Goal: Task Accomplishment & Management: Complete application form

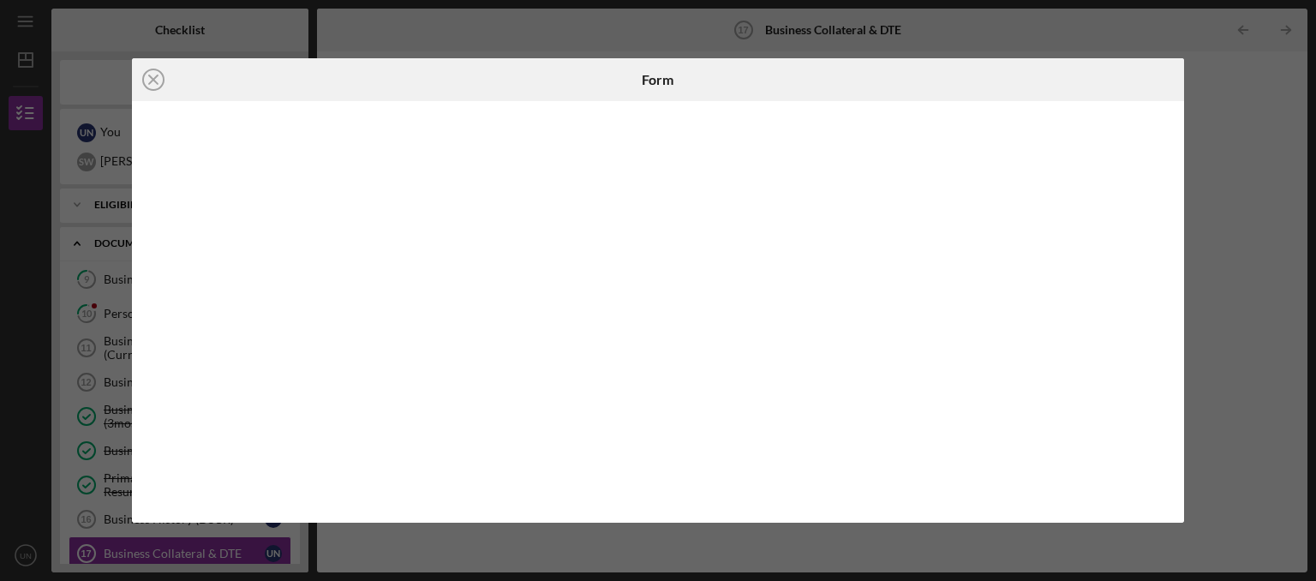
scroll to position [272, 0]
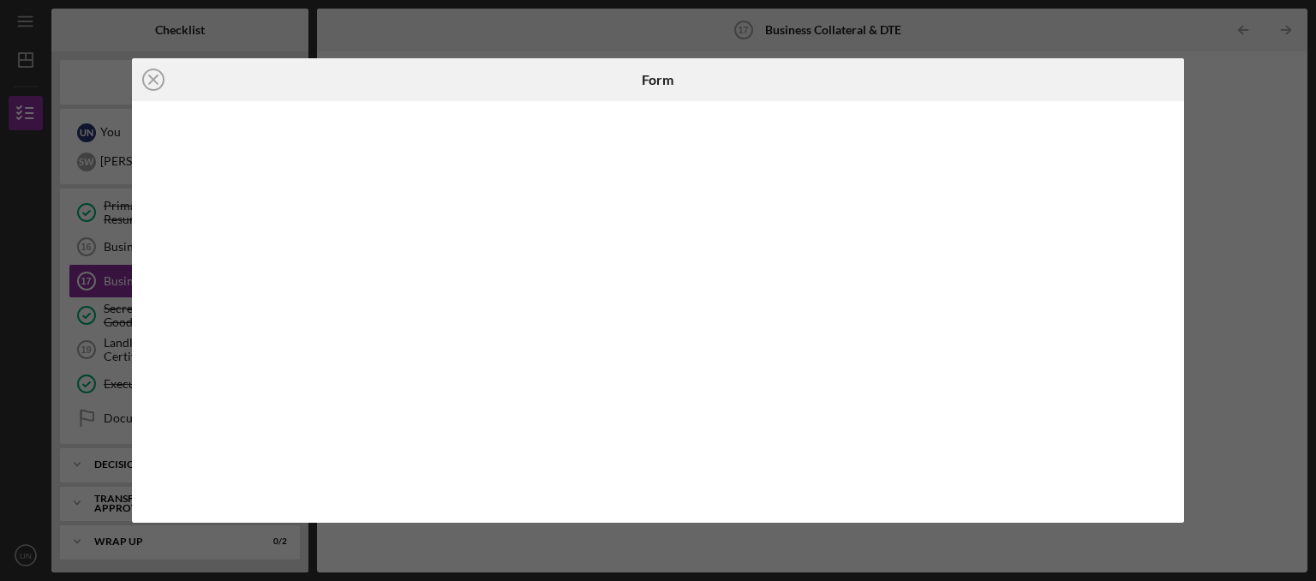
click at [3, 416] on div "Icon/Close Form" at bounding box center [658, 290] width 1316 height 581
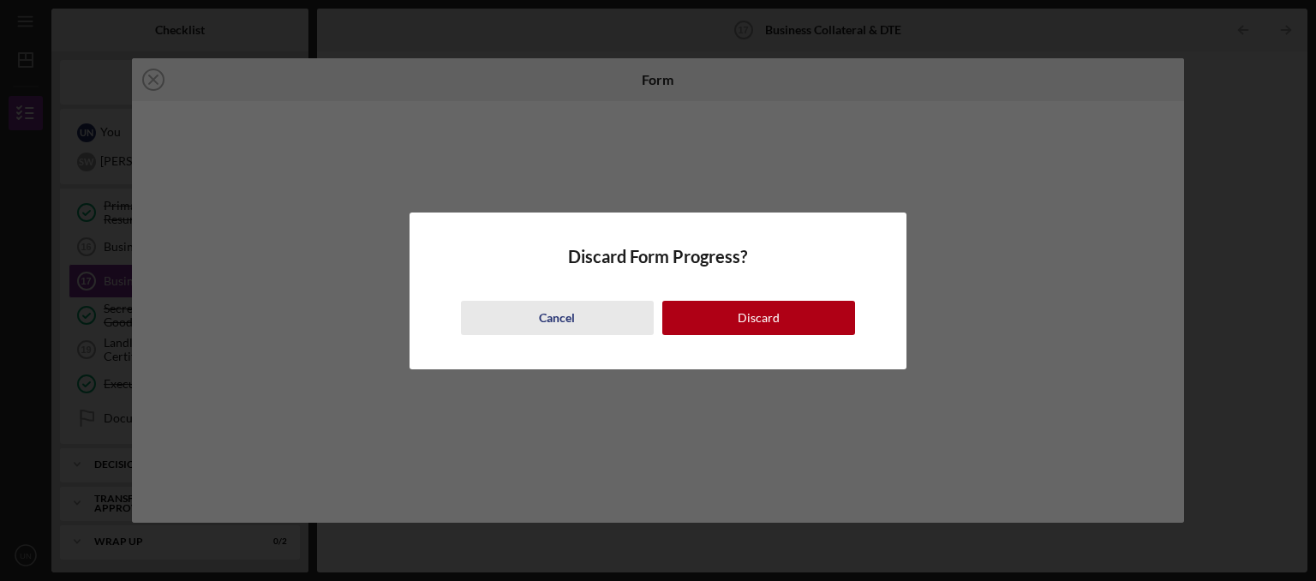
click at [611, 320] on button "Cancel" at bounding box center [557, 318] width 193 height 34
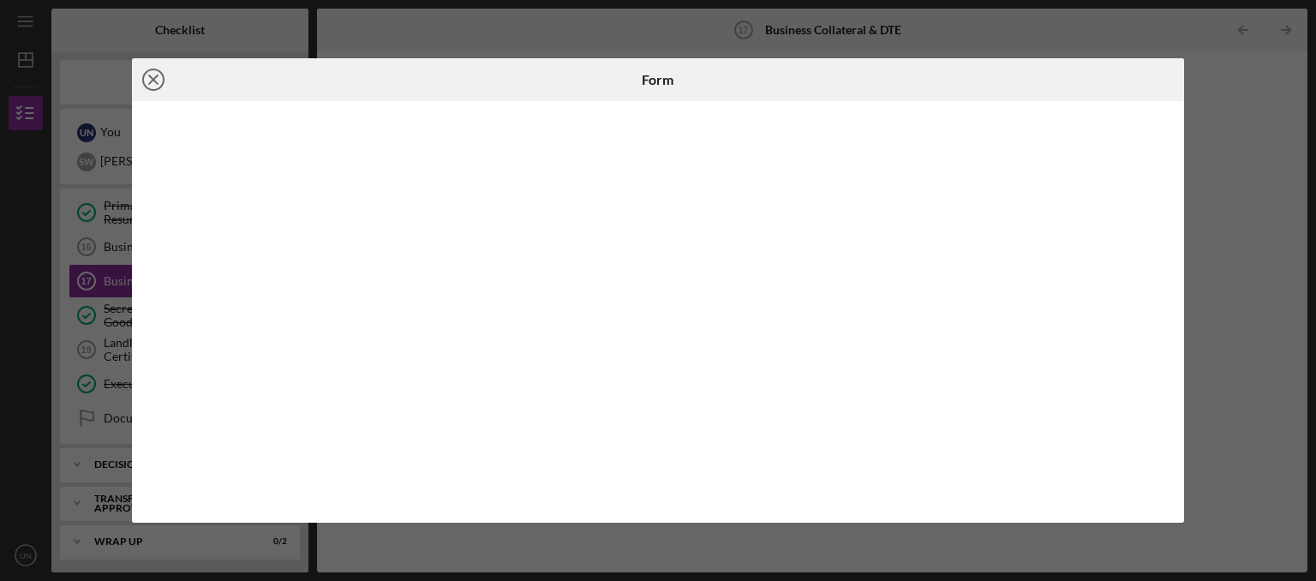
click at [153, 81] on line at bounding box center [153, 79] width 9 height 9
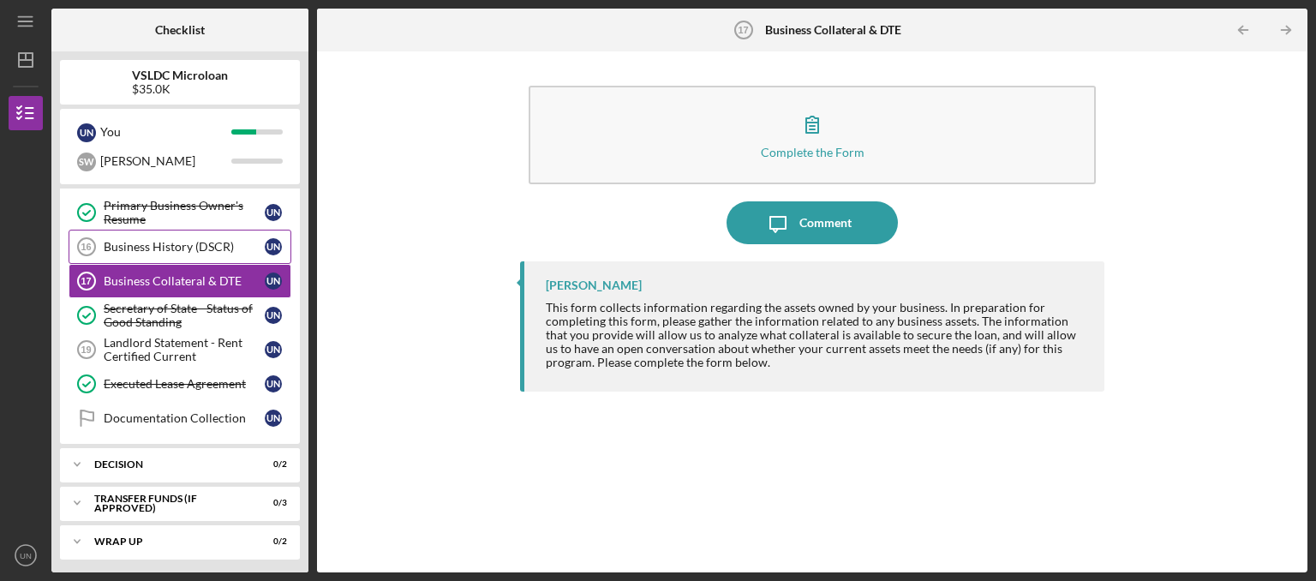
click at [178, 249] on div "Business History (DSCR)" at bounding box center [184, 247] width 161 height 14
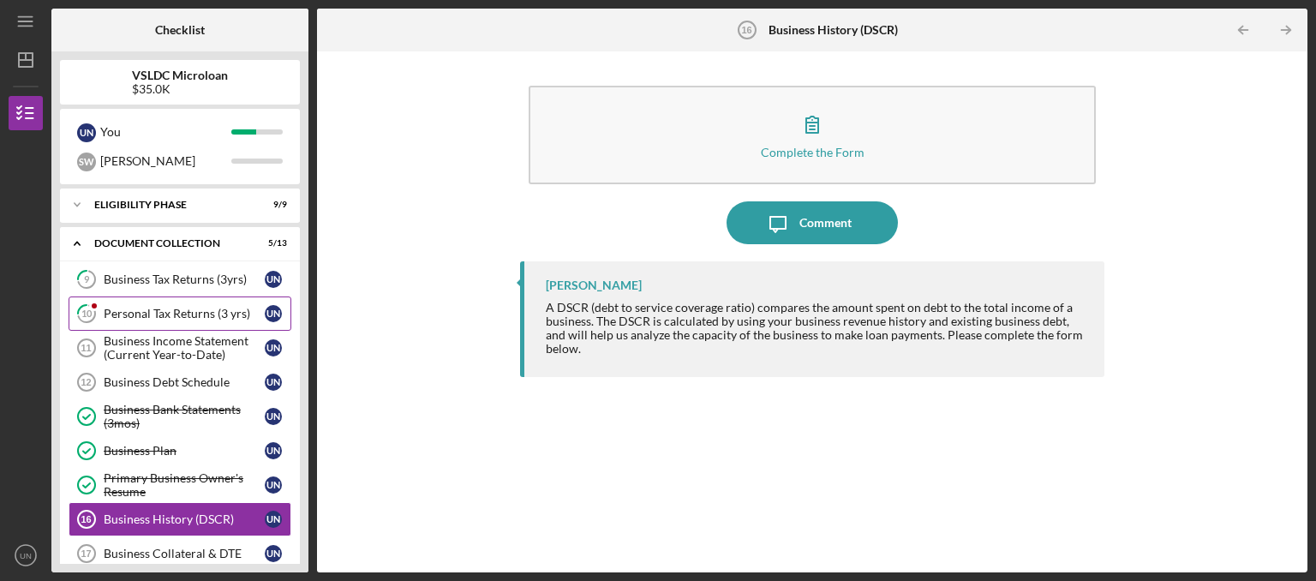
click at [199, 310] on div "Personal Tax Returns (3 yrs)" at bounding box center [184, 314] width 161 height 14
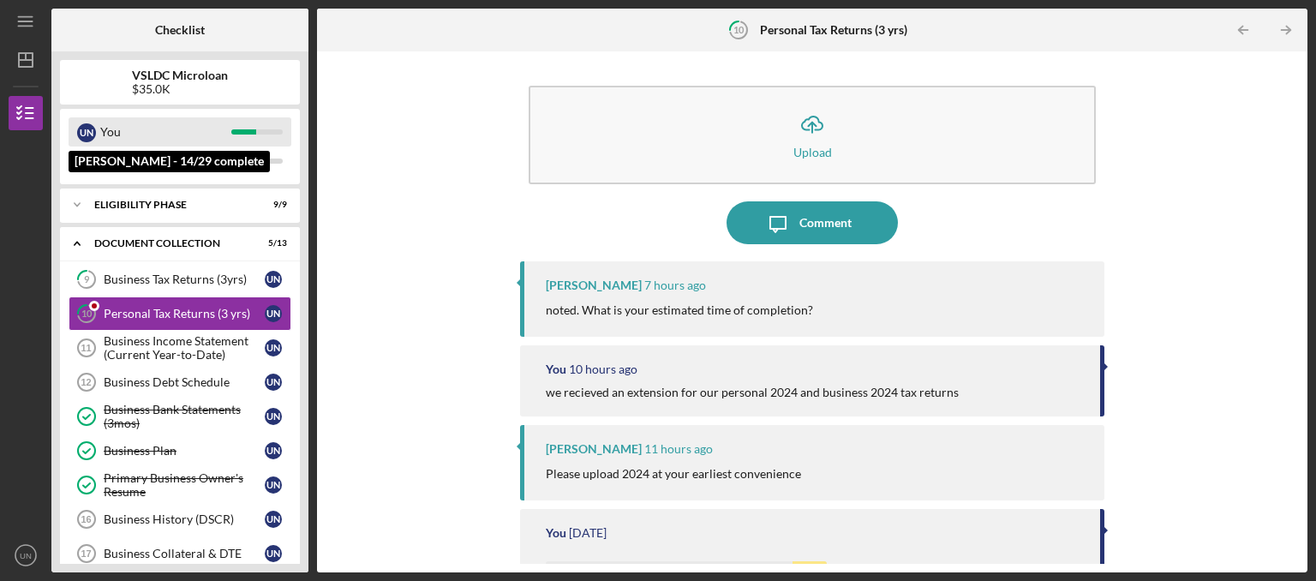
click at [146, 139] on div "You" at bounding box center [165, 131] width 131 height 29
click at [253, 129] on div "U N You" at bounding box center [180, 131] width 223 height 29
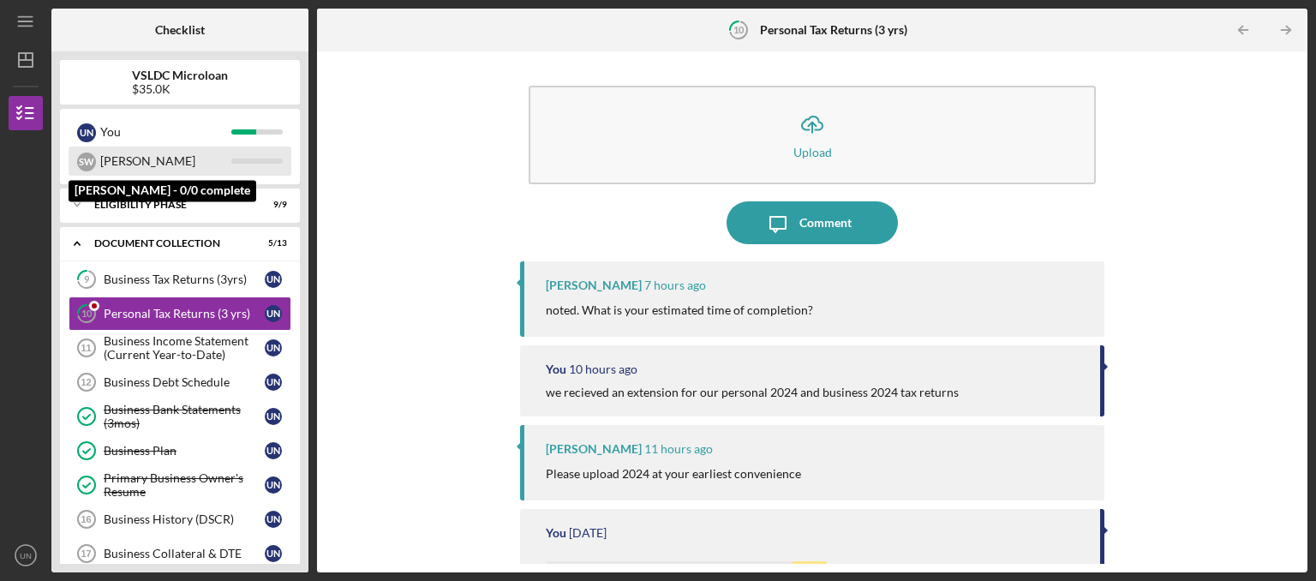
click at [265, 163] on div at bounding box center [256, 161] width 51 height 5
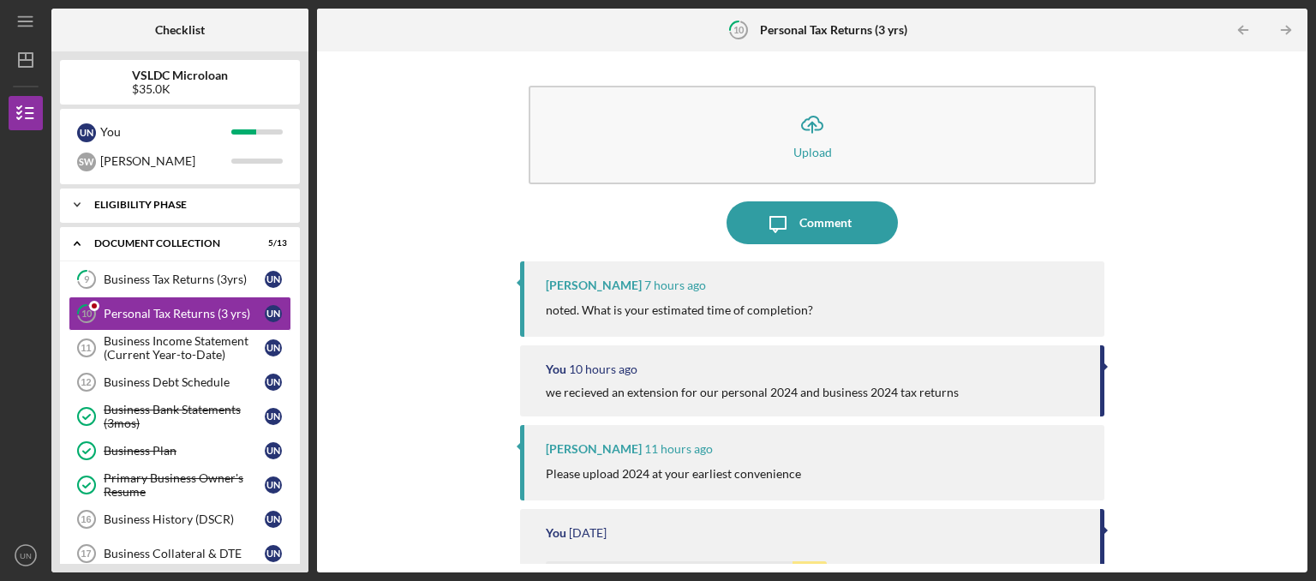
click at [262, 208] on div "Eligibility Phase" at bounding box center [186, 205] width 184 height 10
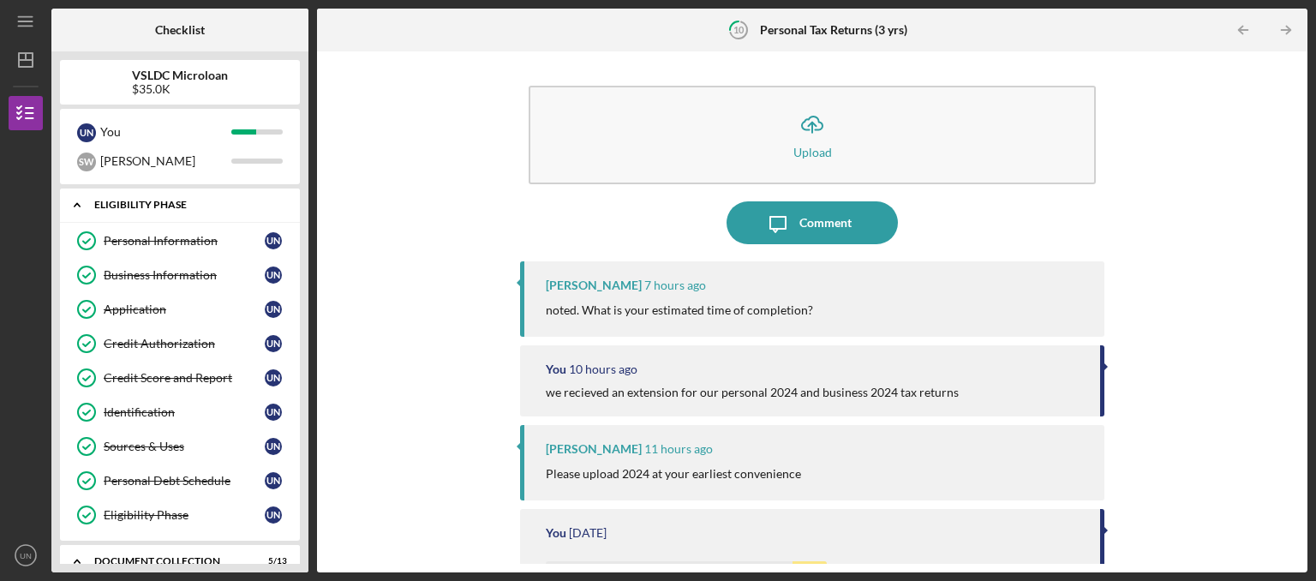
click at [262, 208] on div "Eligibility Phase" at bounding box center [186, 205] width 184 height 10
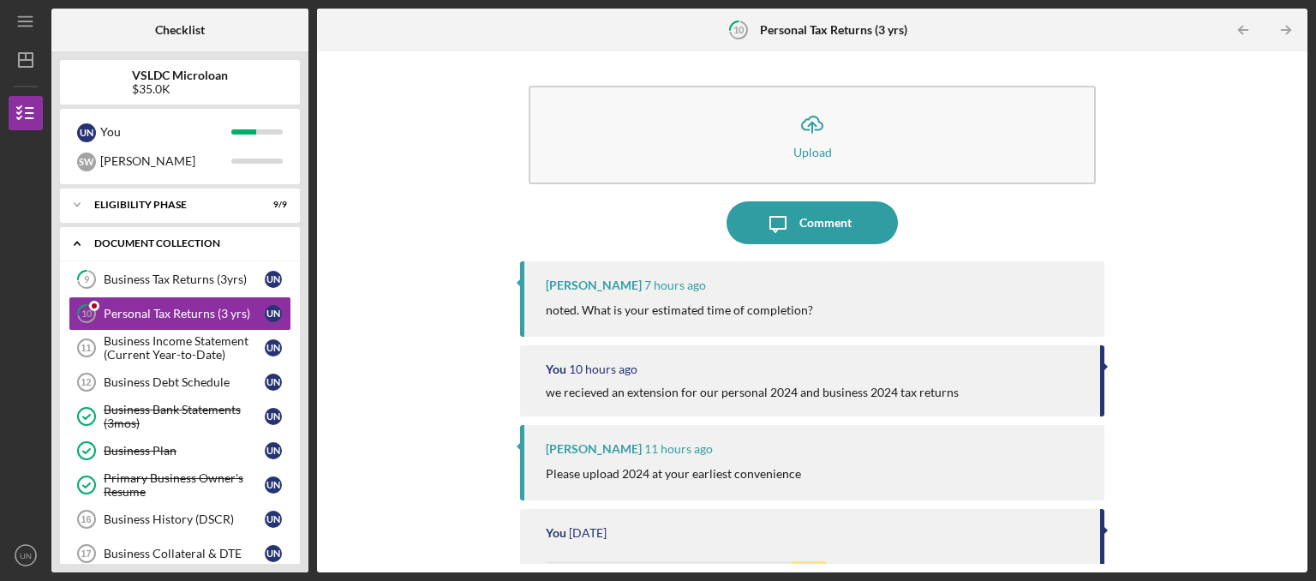
click at [196, 243] on div "Document Collection" at bounding box center [186, 243] width 184 height 10
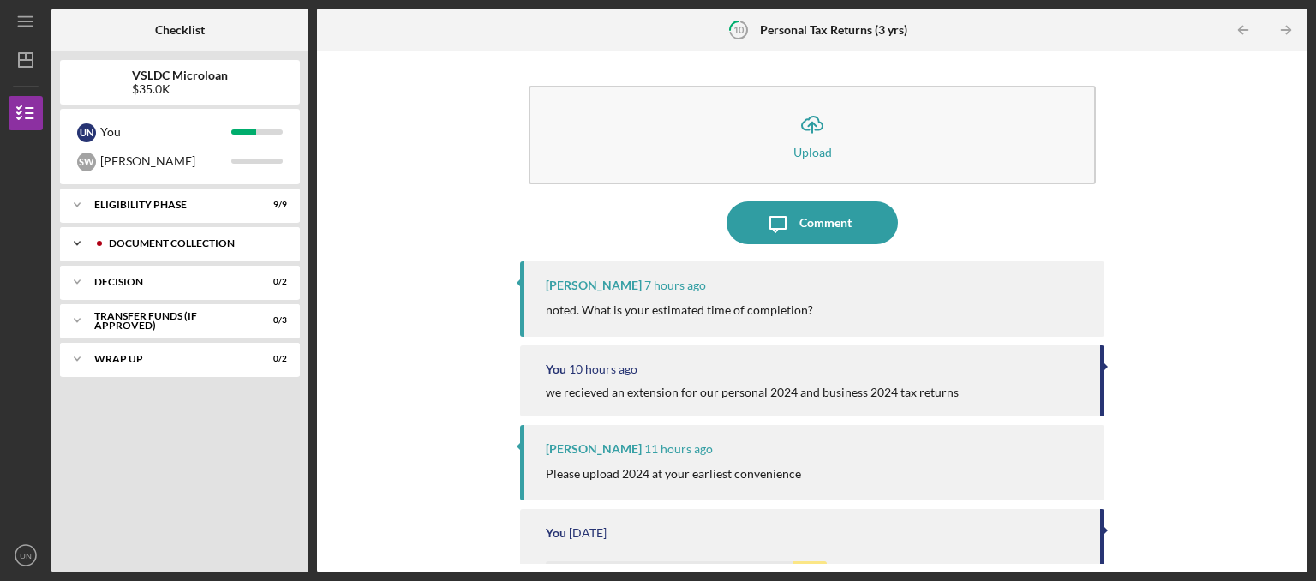
click at [196, 243] on div "Document Collection" at bounding box center [194, 243] width 170 height 10
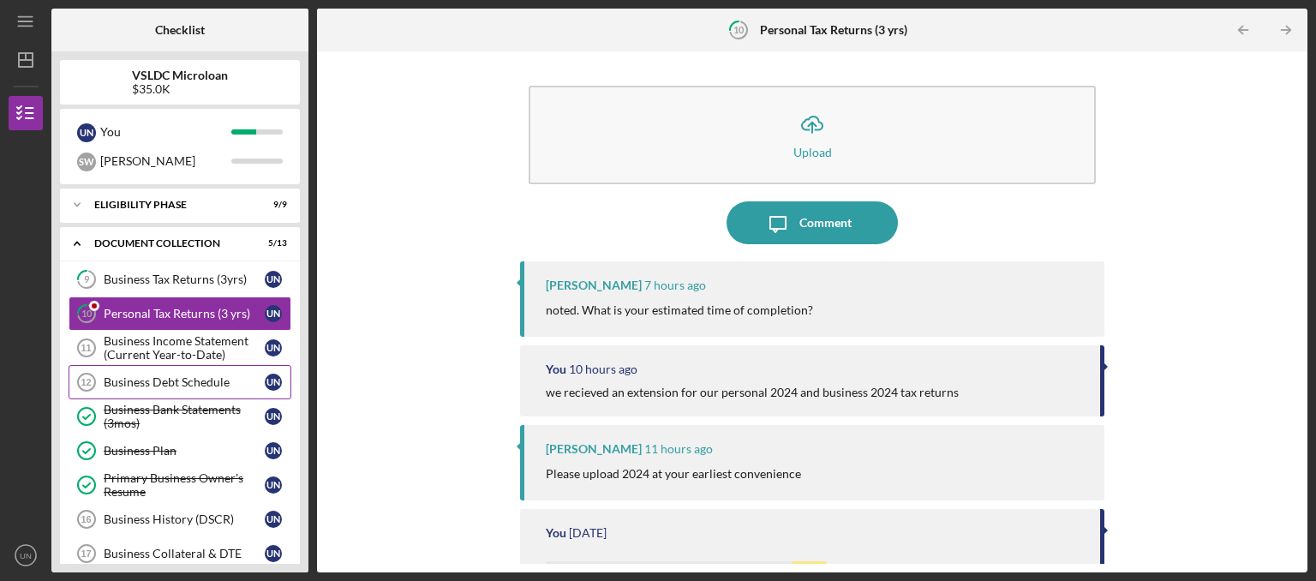
click at [134, 384] on div "Business Debt Schedule" at bounding box center [184, 382] width 161 height 14
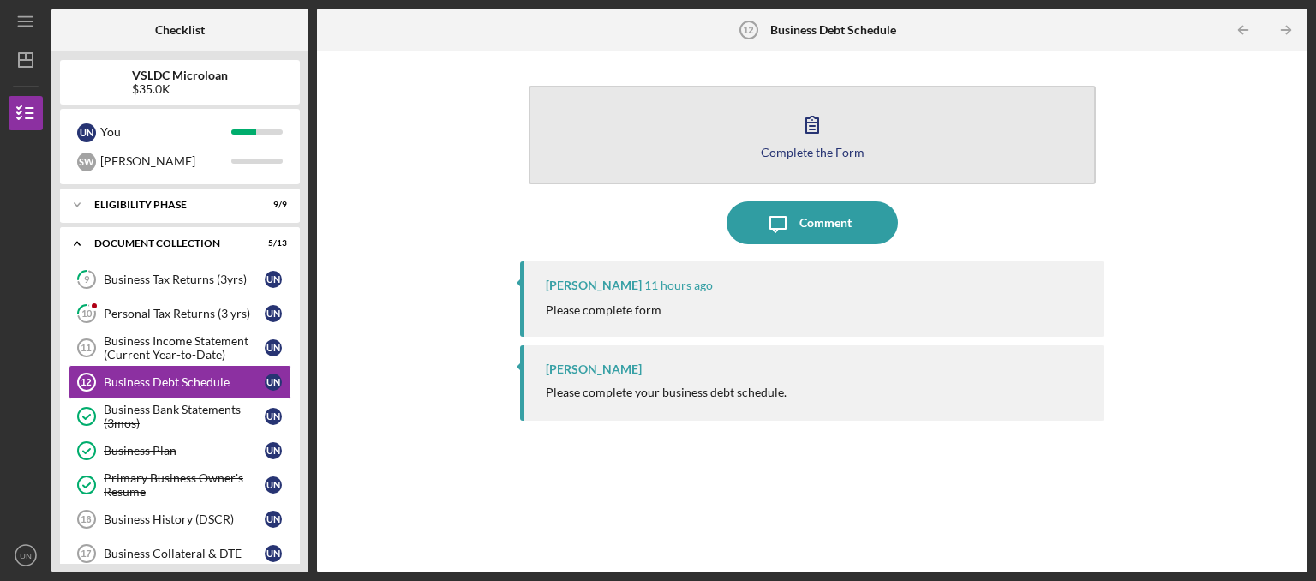
click at [811, 157] on div "Complete the Form" at bounding box center [813, 152] width 104 height 13
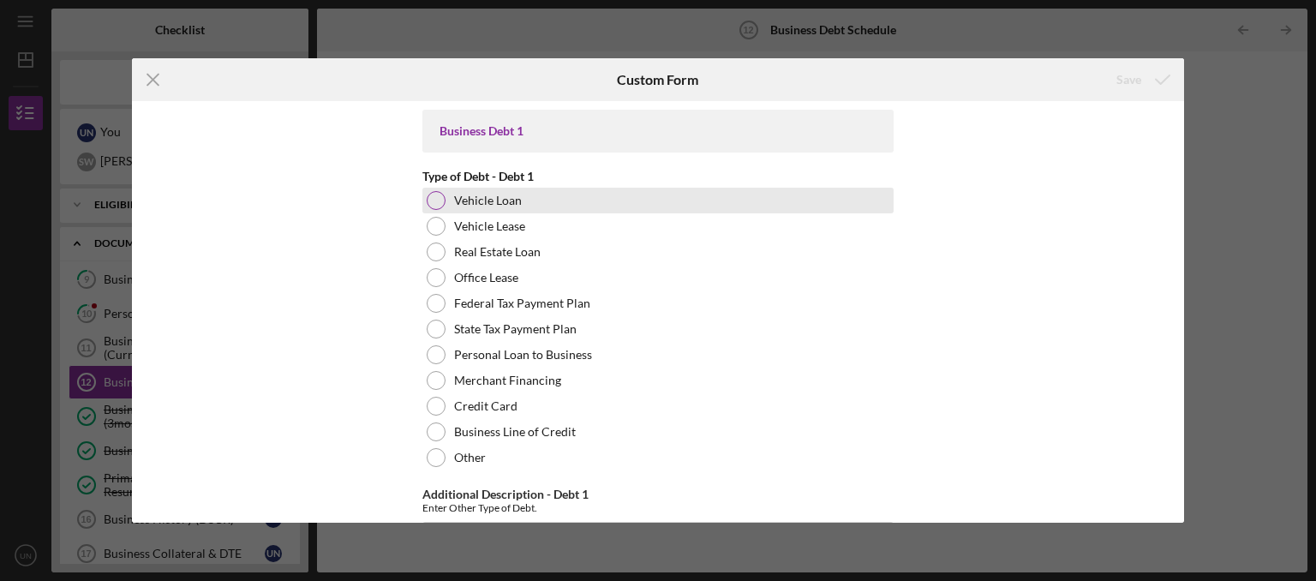
click at [444, 204] on div at bounding box center [436, 200] width 19 height 19
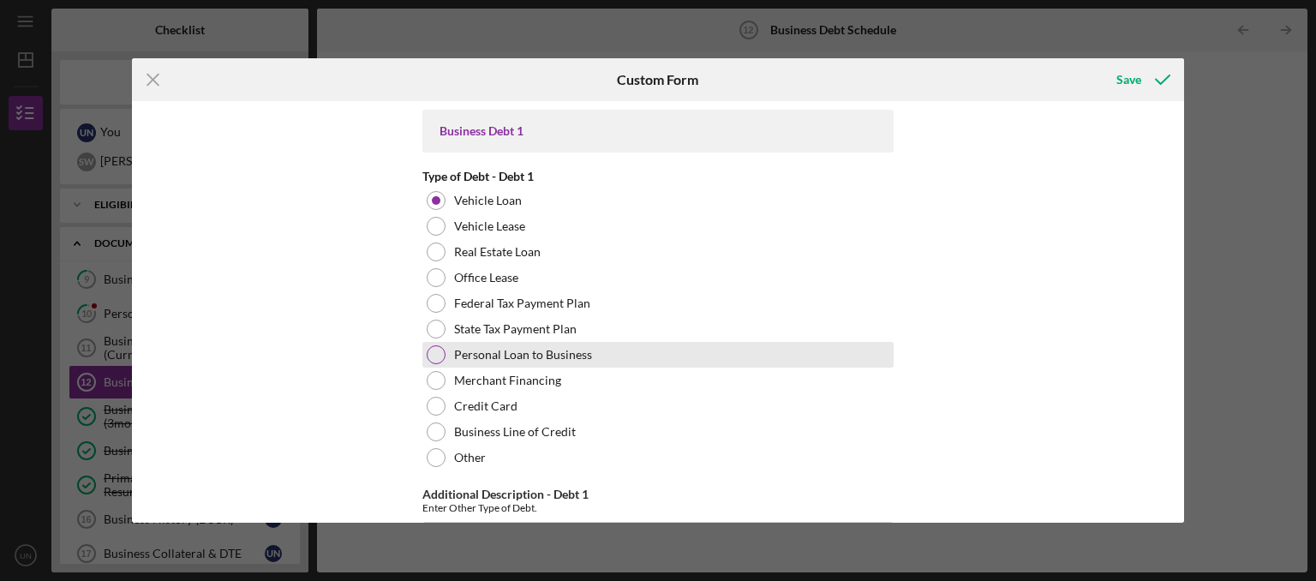
scroll to position [86, 0]
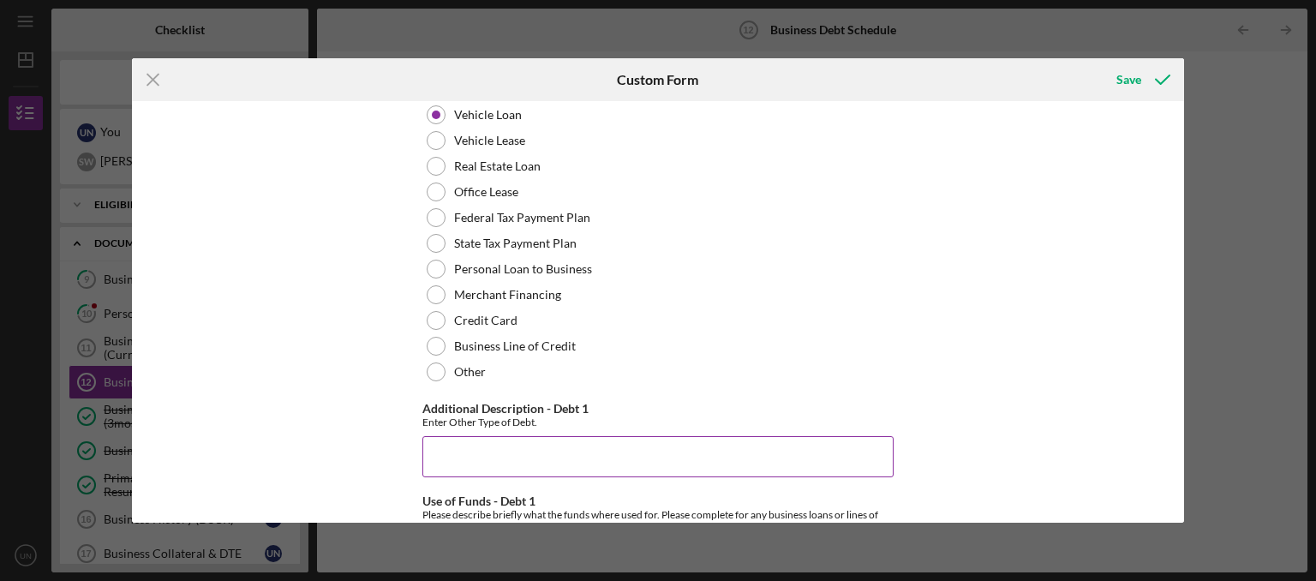
click at [488, 453] on input "Additional Description - Debt 1" at bounding box center [657, 456] width 471 height 41
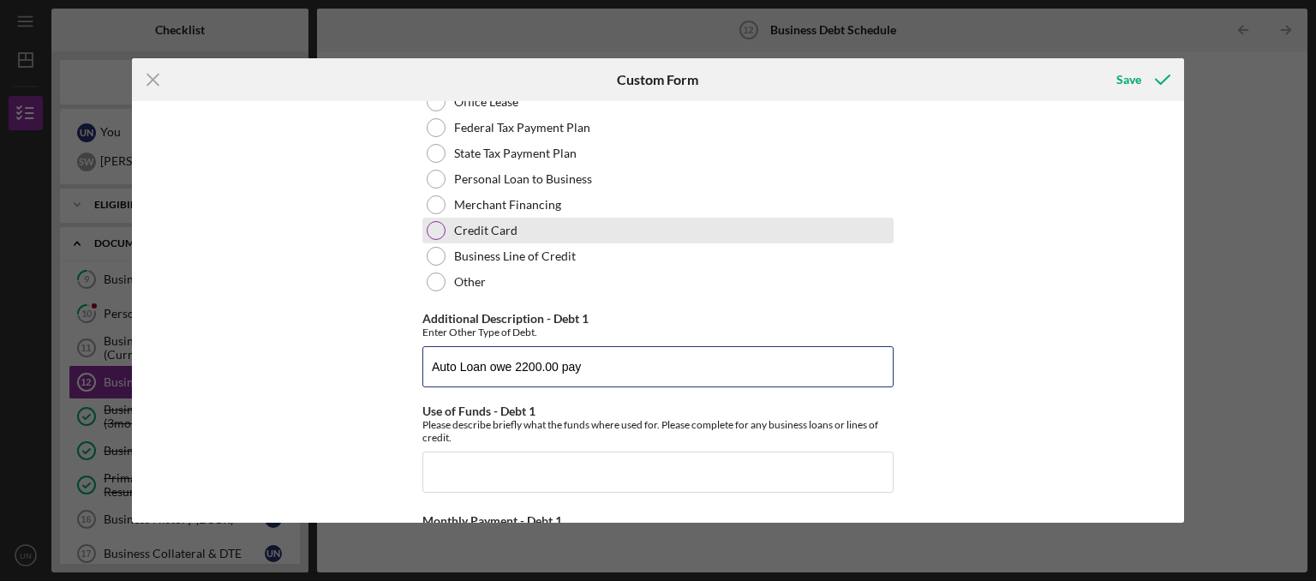
scroll to position [259, 0]
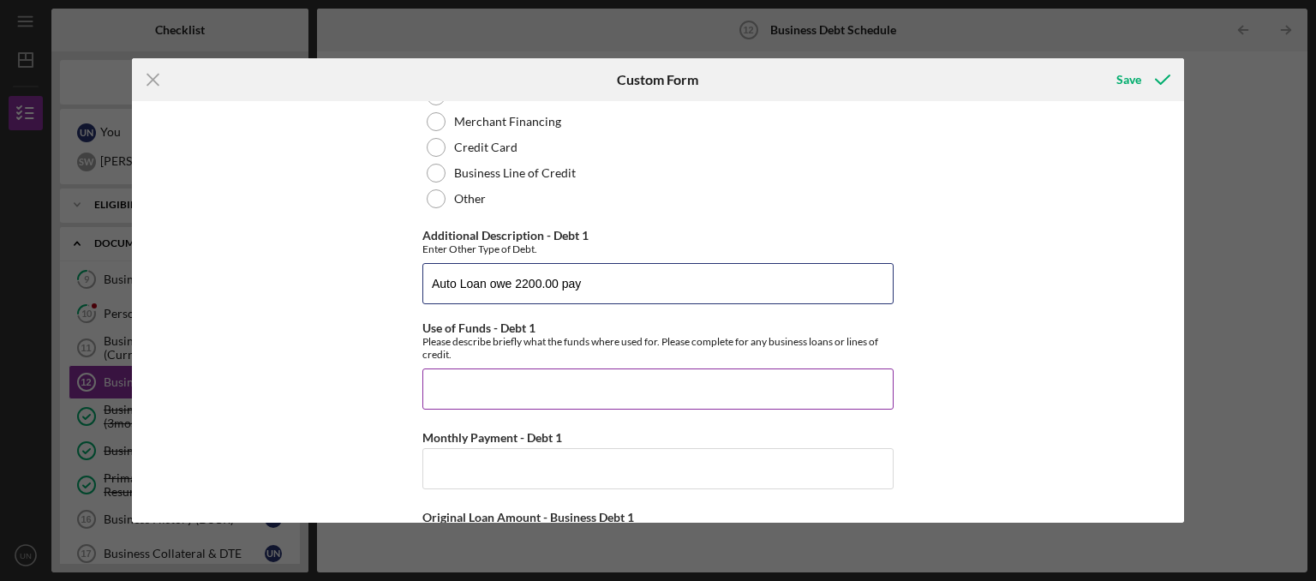
type input "Auto Loan owe 2200.00 pay"
click at [501, 376] on input "Use of Funds - Debt 1" at bounding box center [657, 388] width 471 height 41
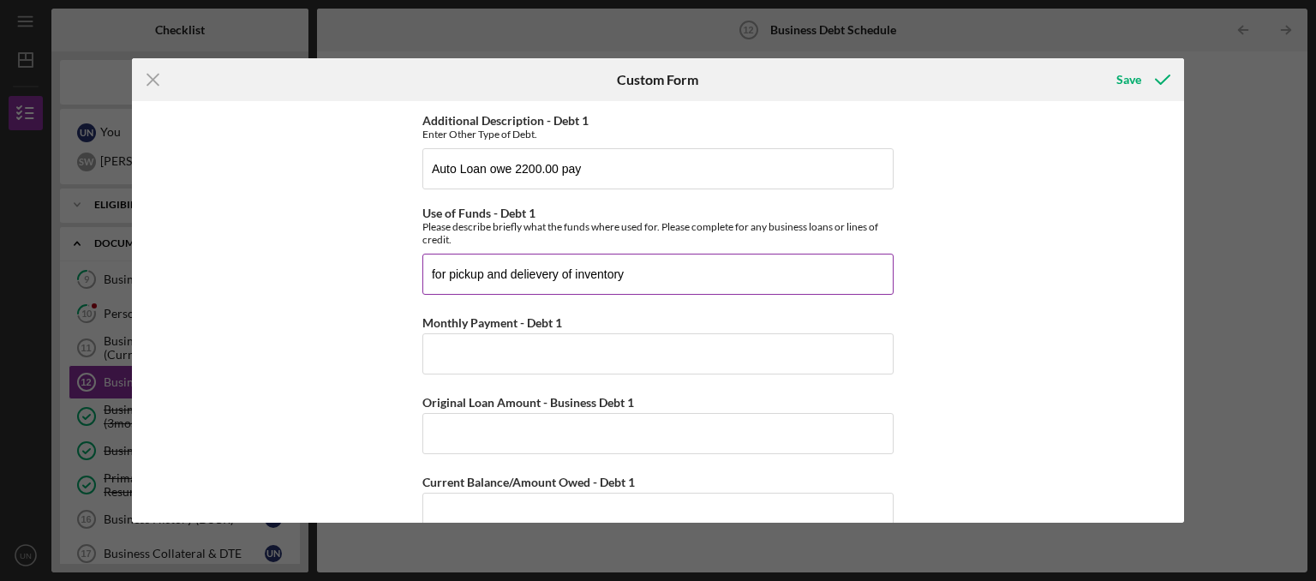
scroll to position [432, 0]
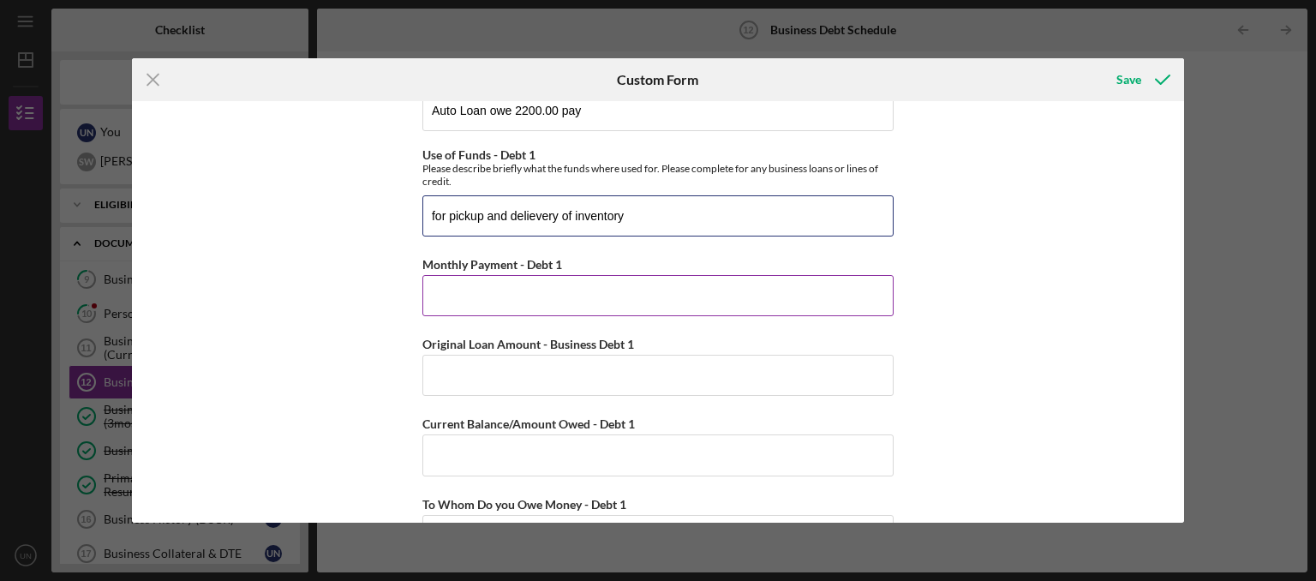
type input "for pickup and delievery of inventory"
click at [493, 296] on input "Monthly Payment - Debt 1" at bounding box center [657, 295] width 471 height 41
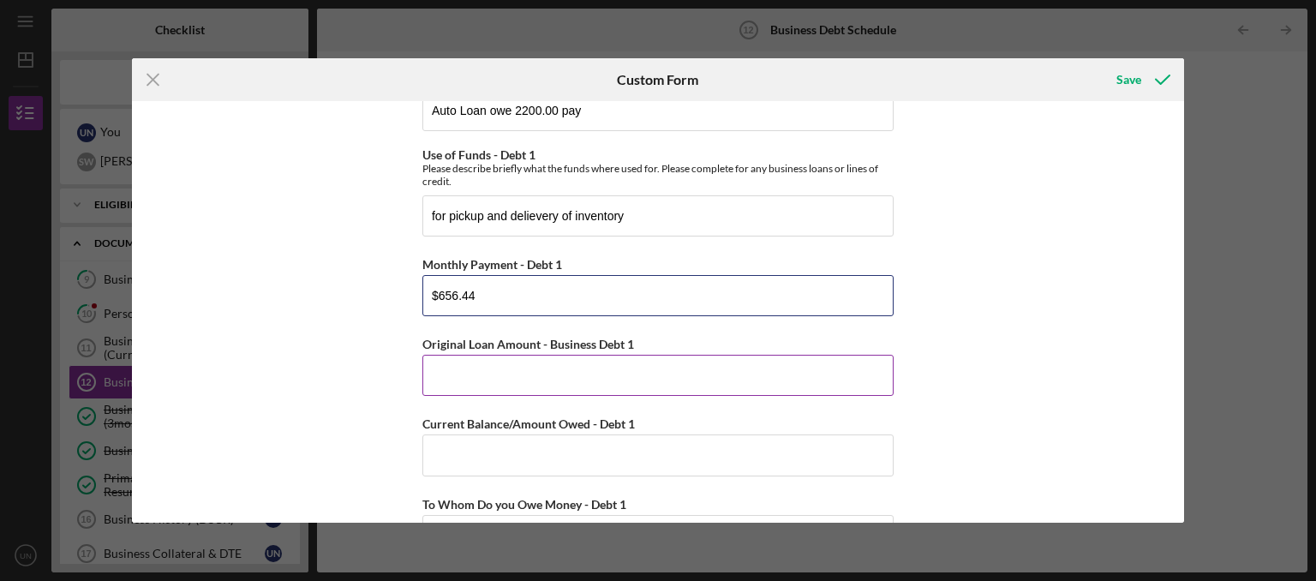
type input "$656.44"
click at [566, 368] on input "Original Loan Amount - Business Debt 1" at bounding box center [657, 375] width 471 height 41
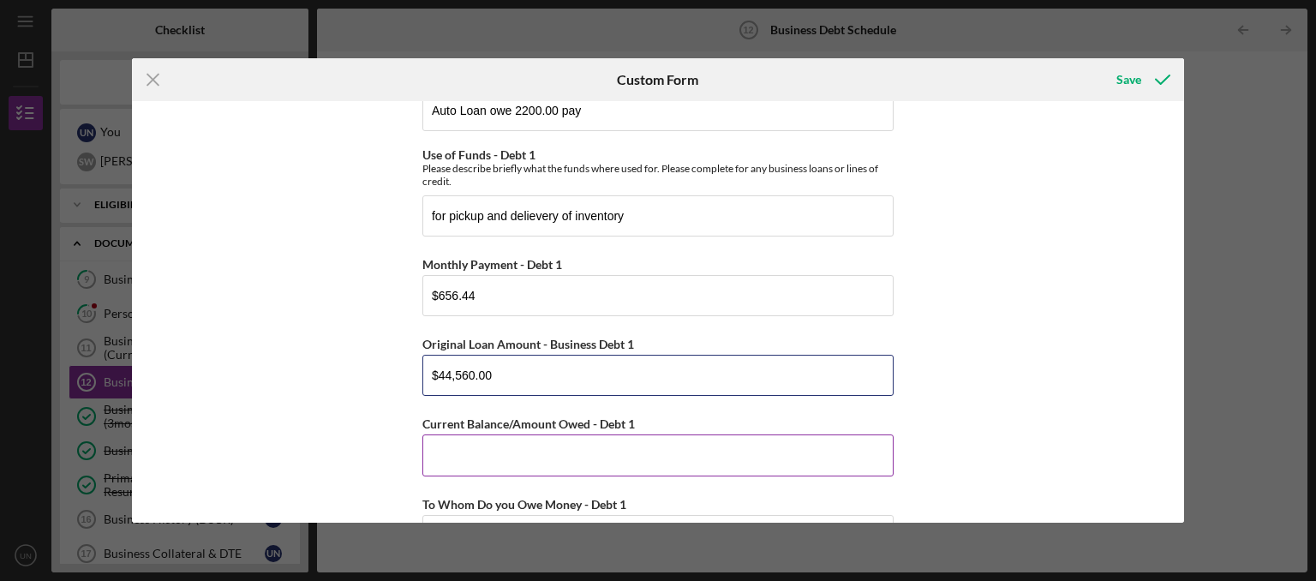
type input "$44,560.00"
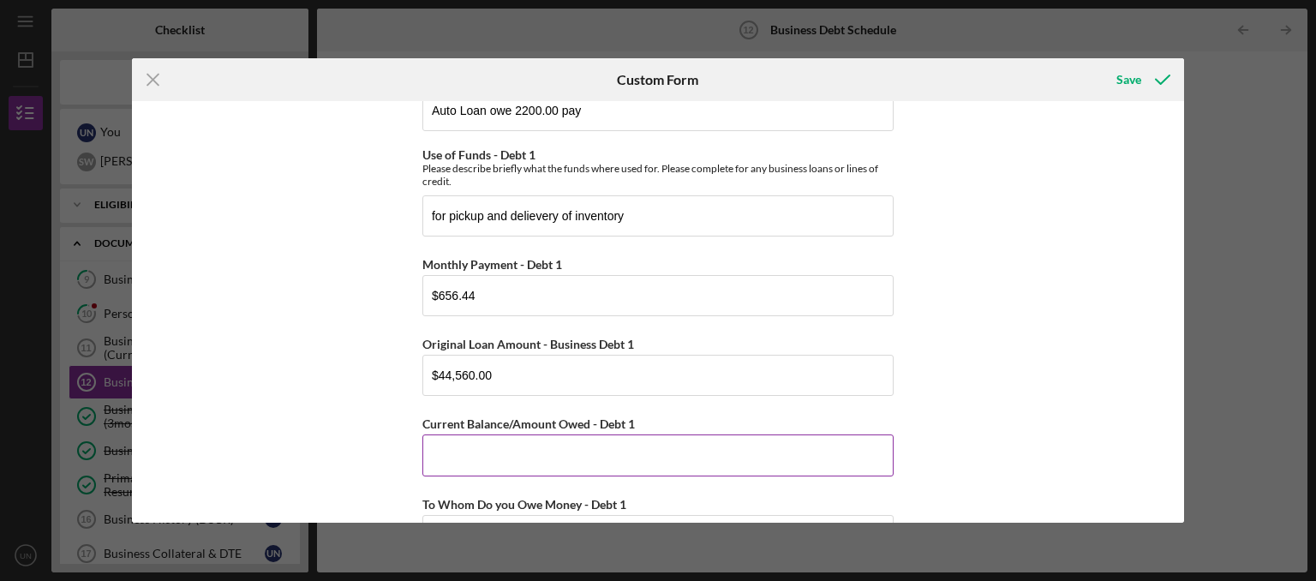
click at [524, 464] on input "Current Balance/Amount Owed - Debt 1" at bounding box center [657, 454] width 471 height 41
drag, startPoint x: 510, startPoint y: 457, endPoint x: 439, endPoint y: 461, distance: 71.3
click at [439, 461] on input "$2,265.00" at bounding box center [657, 454] width 471 height 41
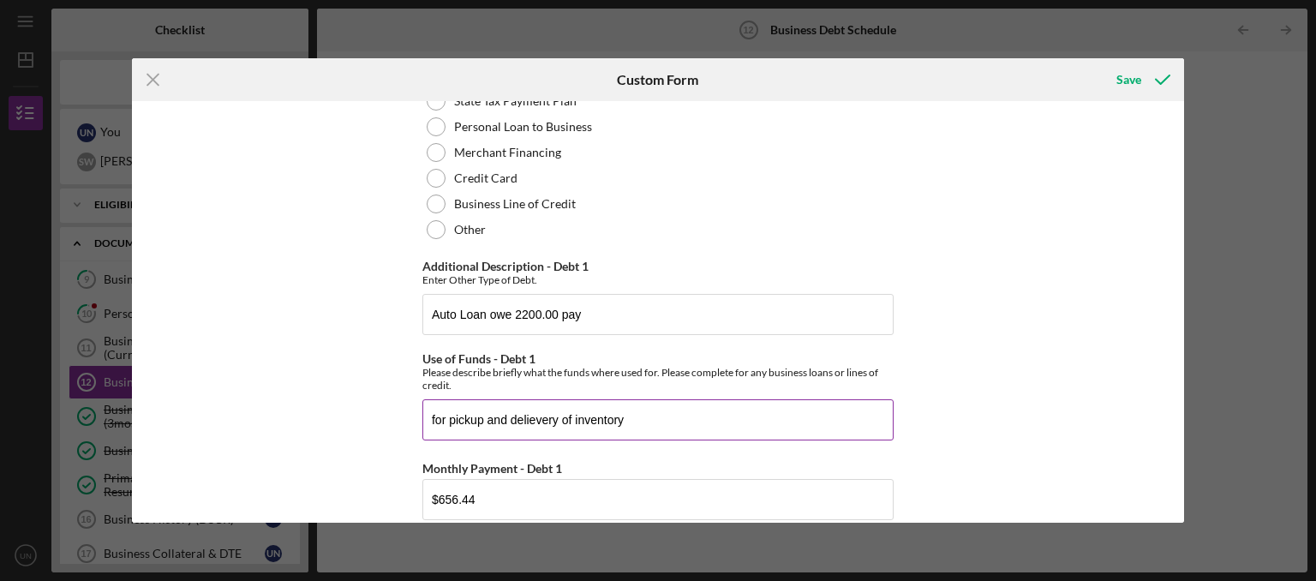
scroll to position [172, 0]
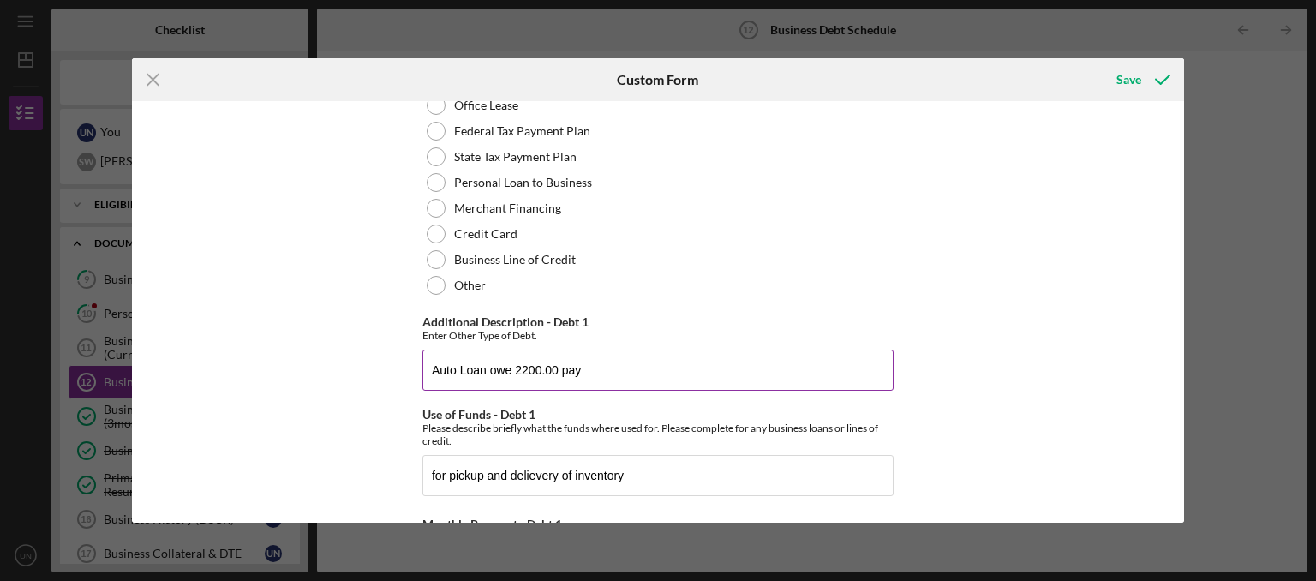
type input "$2,265.00"
drag, startPoint x: 555, startPoint y: 368, endPoint x: 516, endPoint y: 374, distance: 39.8
click at [516, 374] on input "Auto Loan owe 2200.00 pay" at bounding box center [657, 370] width 471 height 41
paste input ",265"
click at [509, 372] on input "Auto Loan owe 2,265.00 pay" at bounding box center [657, 370] width 471 height 41
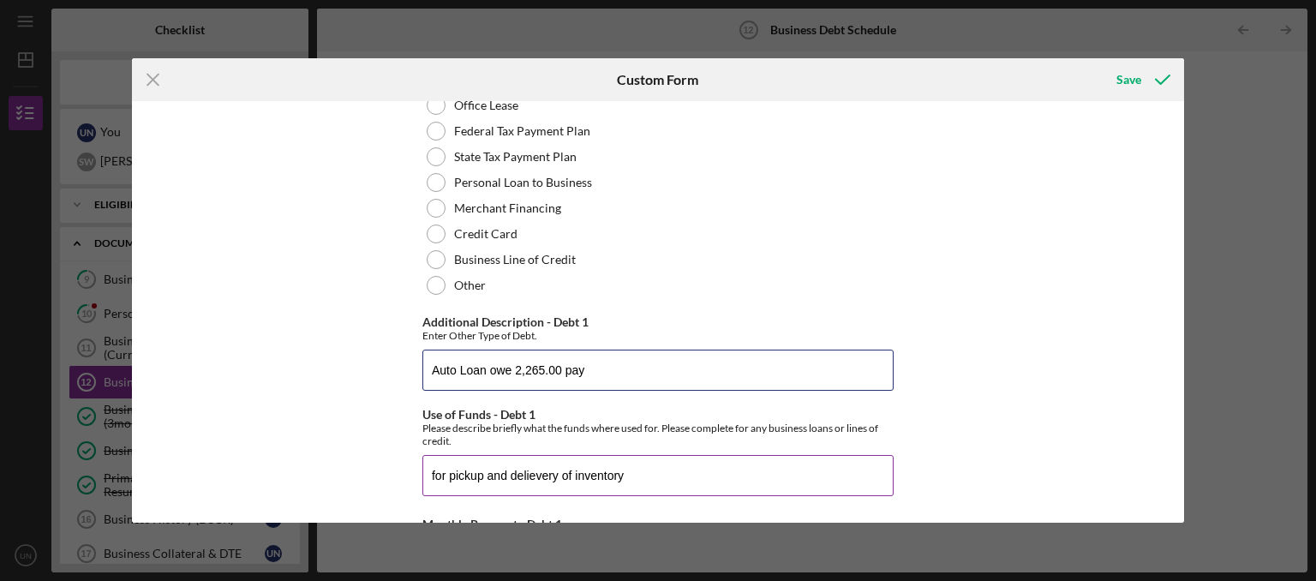
type input "Auto Loan owed 2,265.00 pay"
drag, startPoint x: 636, startPoint y: 373, endPoint x: 348, endPoint y: 355, distance: 288.5
click at [422, 362] on input "Auto Loan owed 2,265.00 pay" at bounding box center [657, 370] width 471 height 41
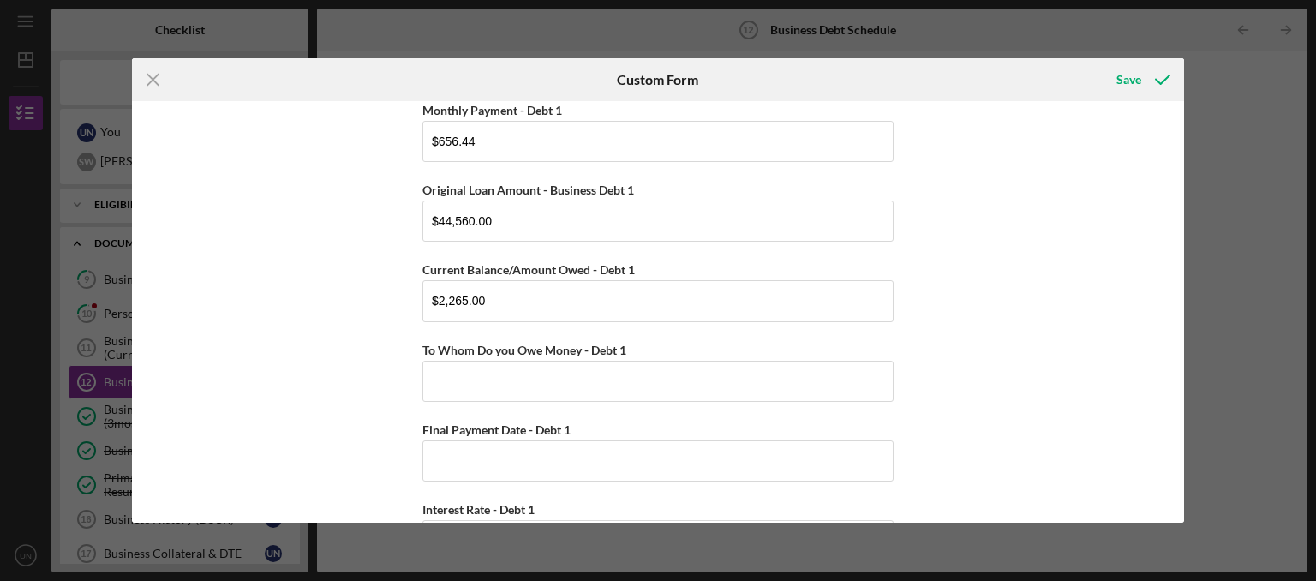
scroll to position [604, 0]
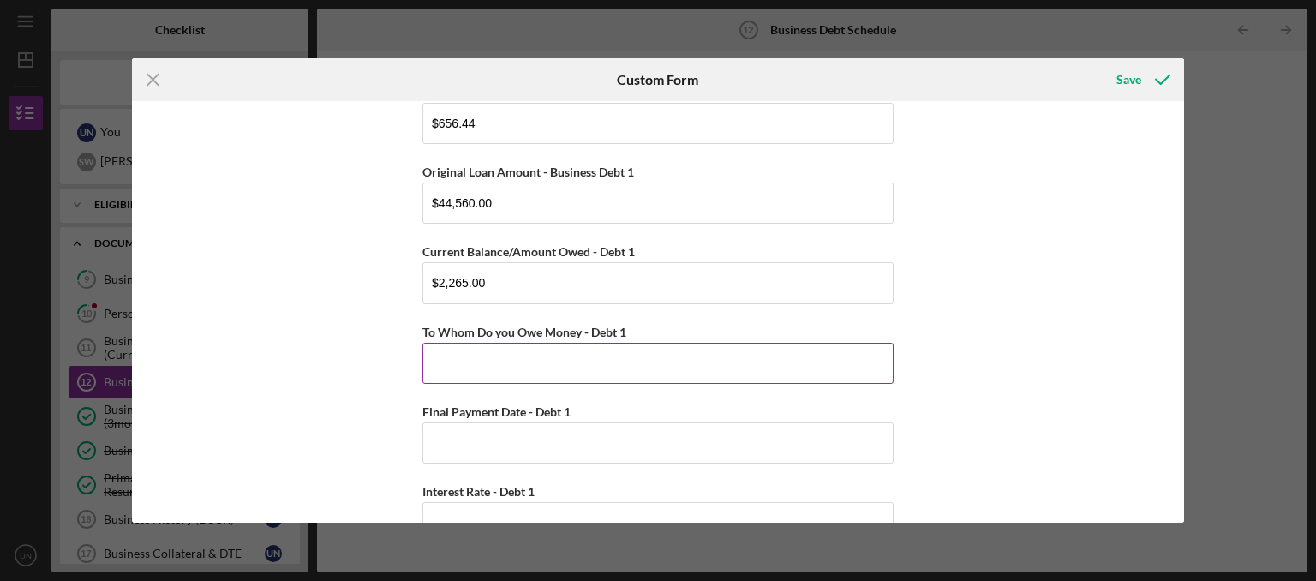
click at [591, 362] on input "To Whom Do you Owe Money - Debt 1" at bounding box center [657, 363] width 471 height 41
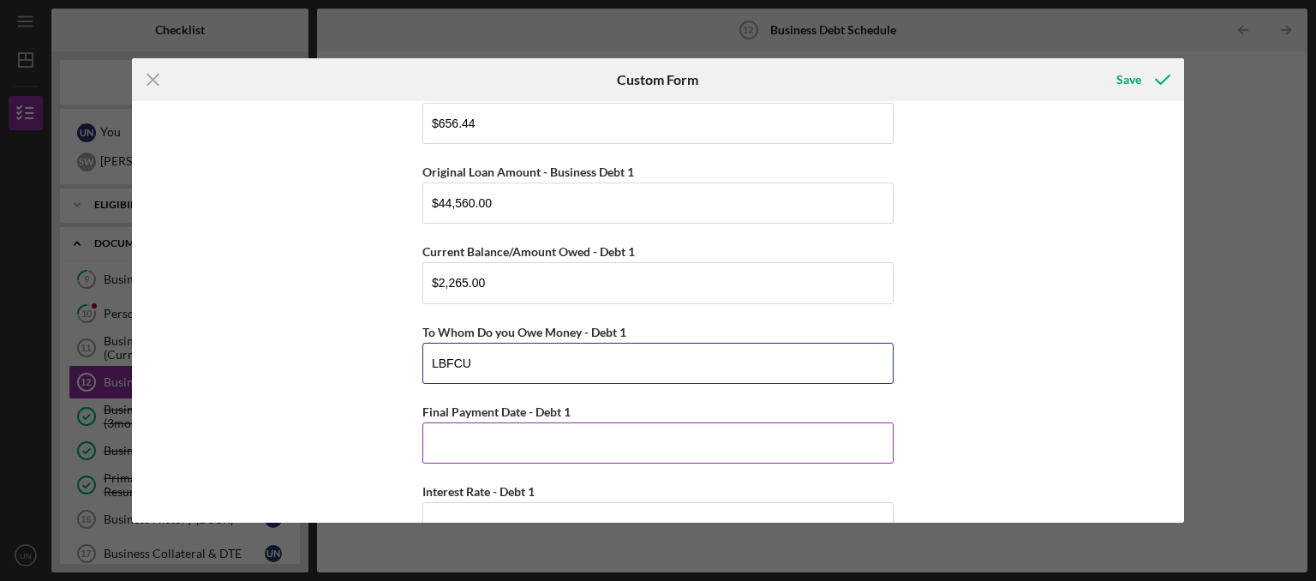
type input "LBFCU"
click at [574, 433] on input "Final Payment Date - Debt 1" at bounding box center [657, 442] width 471 height 41
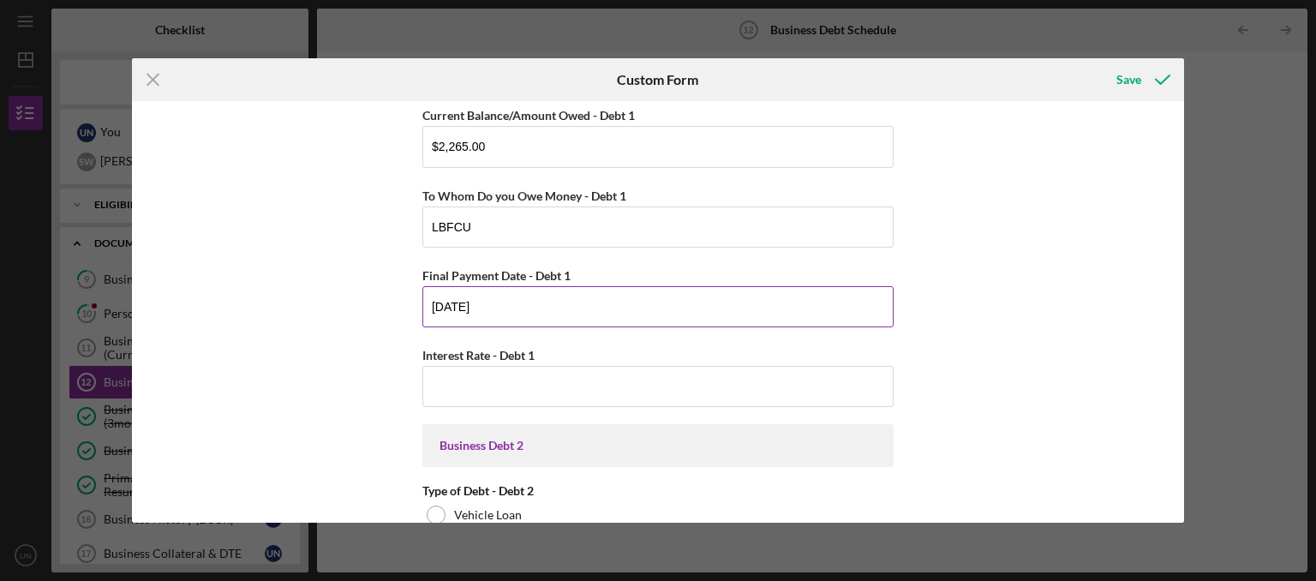
scroll to position [777, 0]
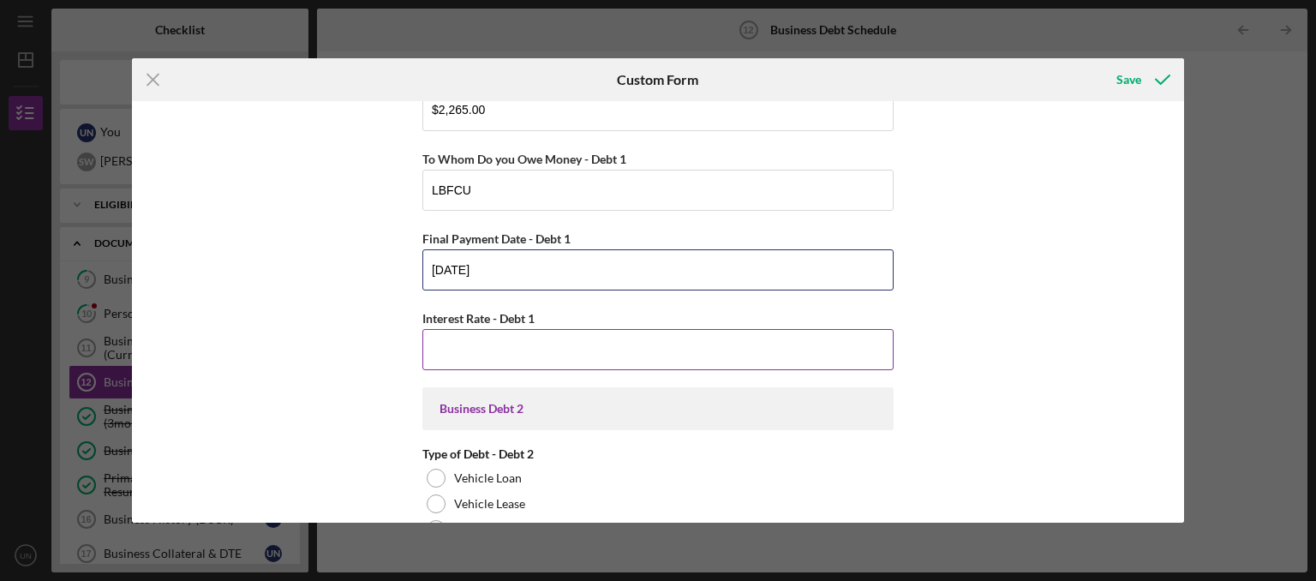
type input "[DATE]"
click at [567, 344] on input "Interest Rate - Debt 1" at bounding box center [657, 349] width 471 height 41
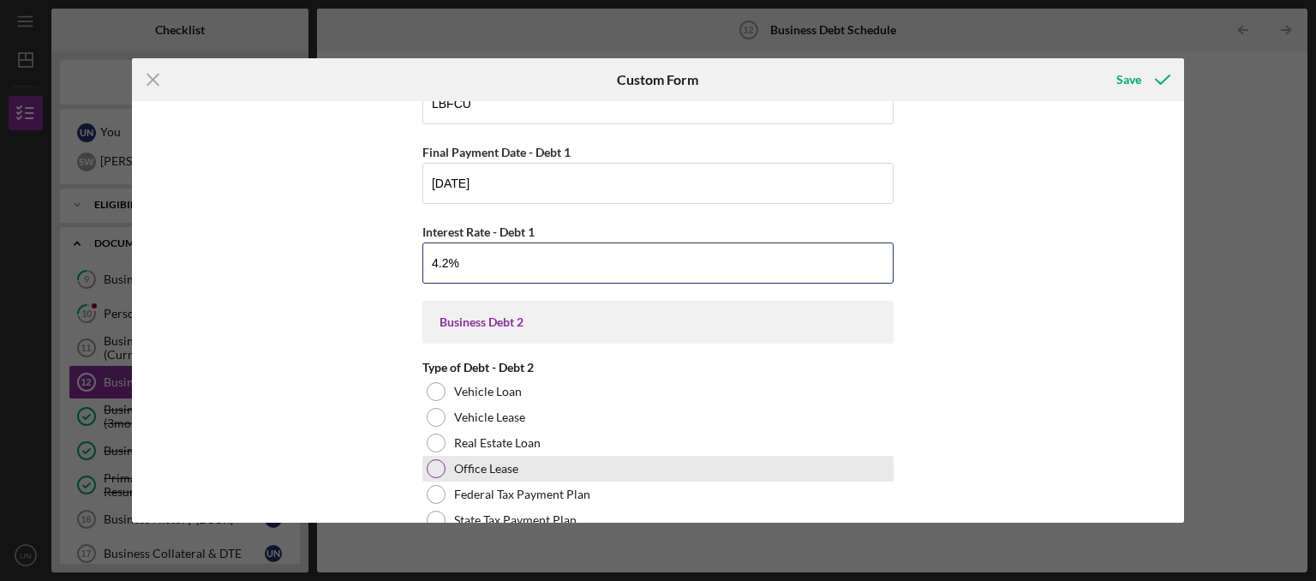
scroll to position [949, 0]
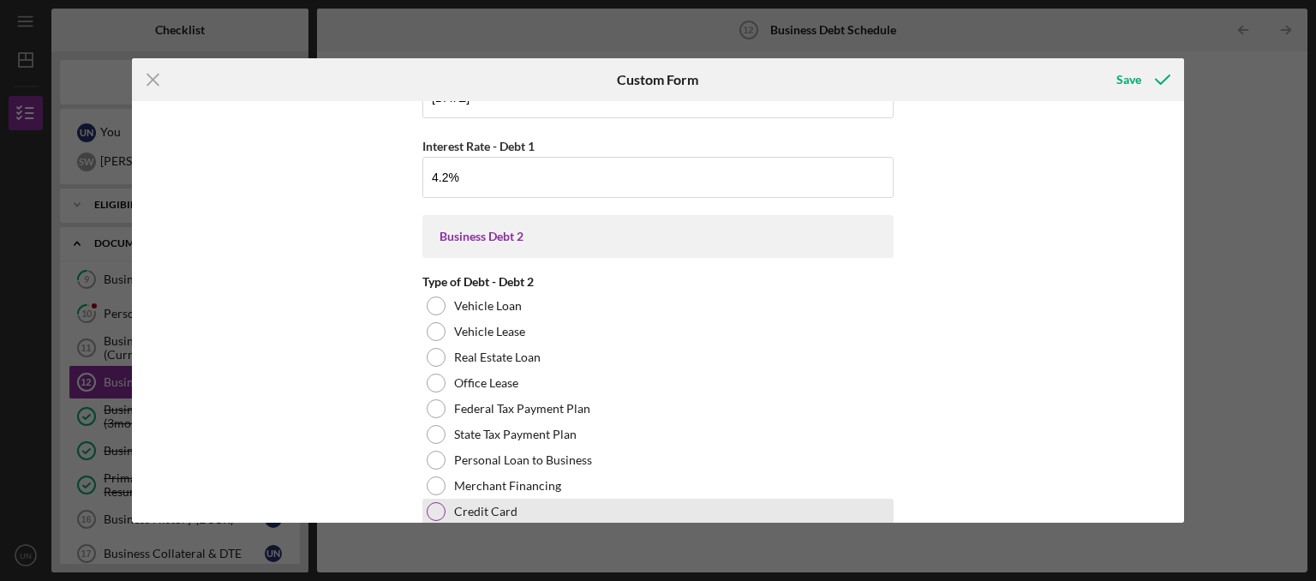
click at [515, 509] on label "Credit Card" at bounding box center [485, 512] width 63 height 14
type input "4.20000%"
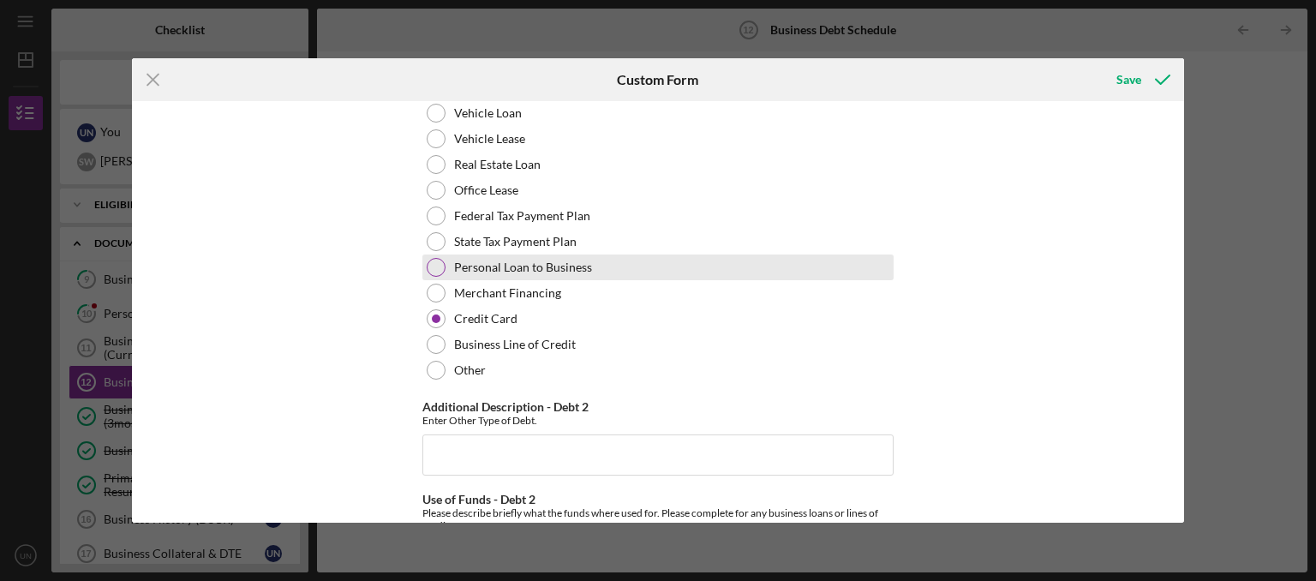
scroll to position [1209, 0]
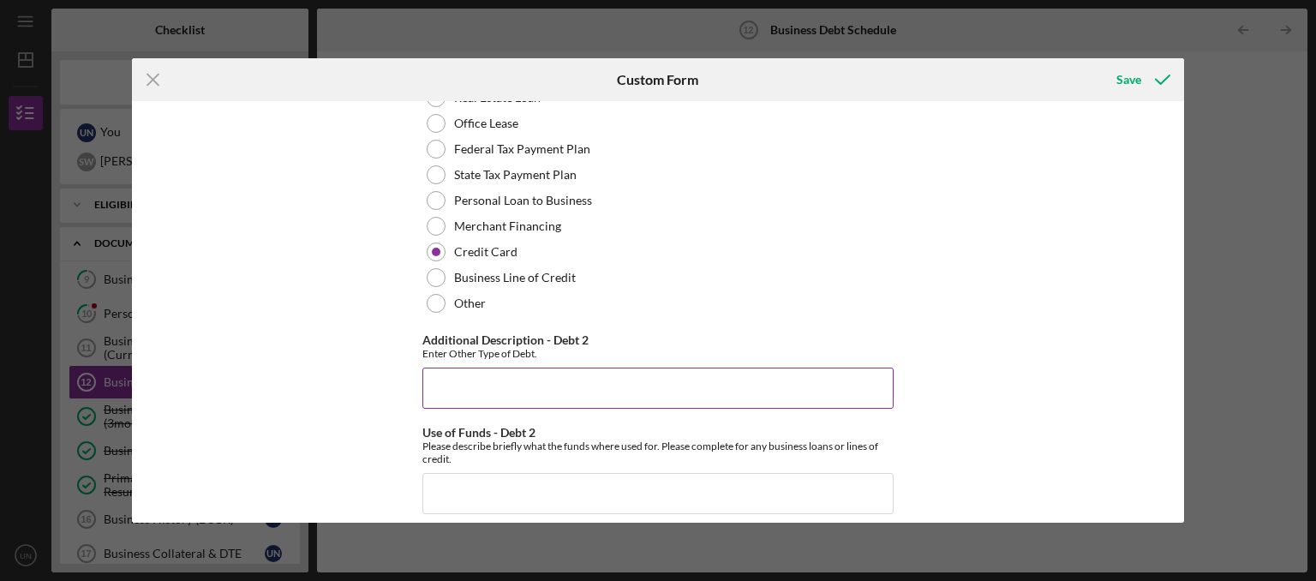
click at [500, 388] on input "Additional Description - Debt 2" at bounding box center [657, 388] width 471 height 41
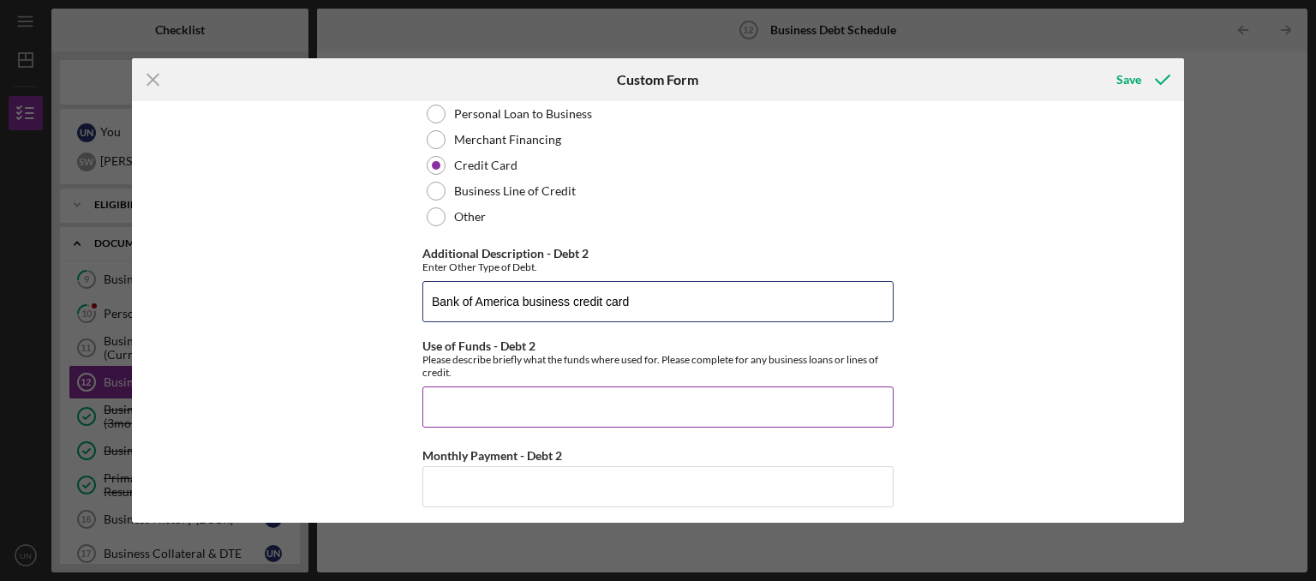
type input "Bank of America business credit card"
click at [529, 418] on input "Use of Funds - Debt 2" at bounding box center [657, 406] width 471 height 41
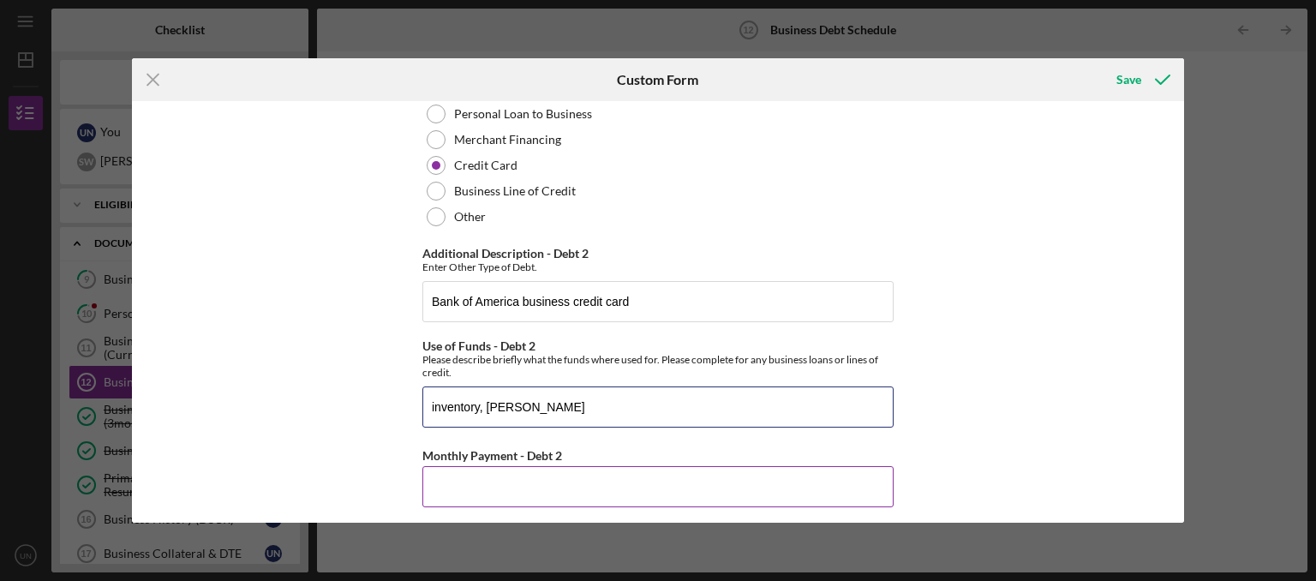
type input "inventory, [PERSON_NAME]"
click at [501, 491] on input "Monthly Payment - Debt 2" at bounding box center [657, 486] width 471 height 41
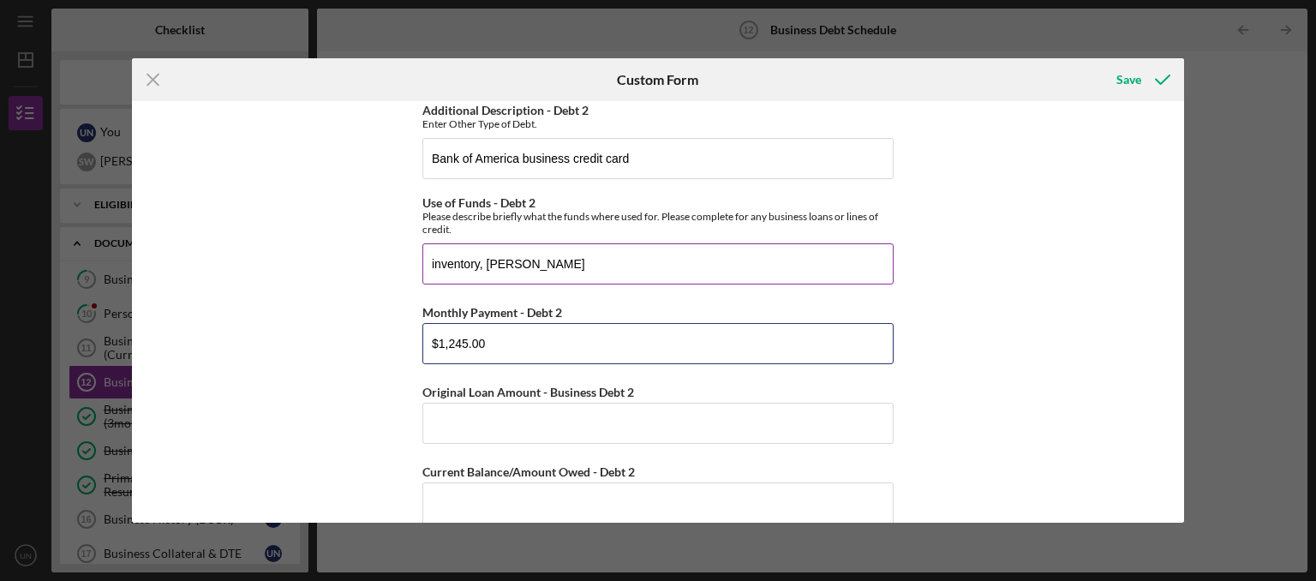
scroll to position [1468, 0]
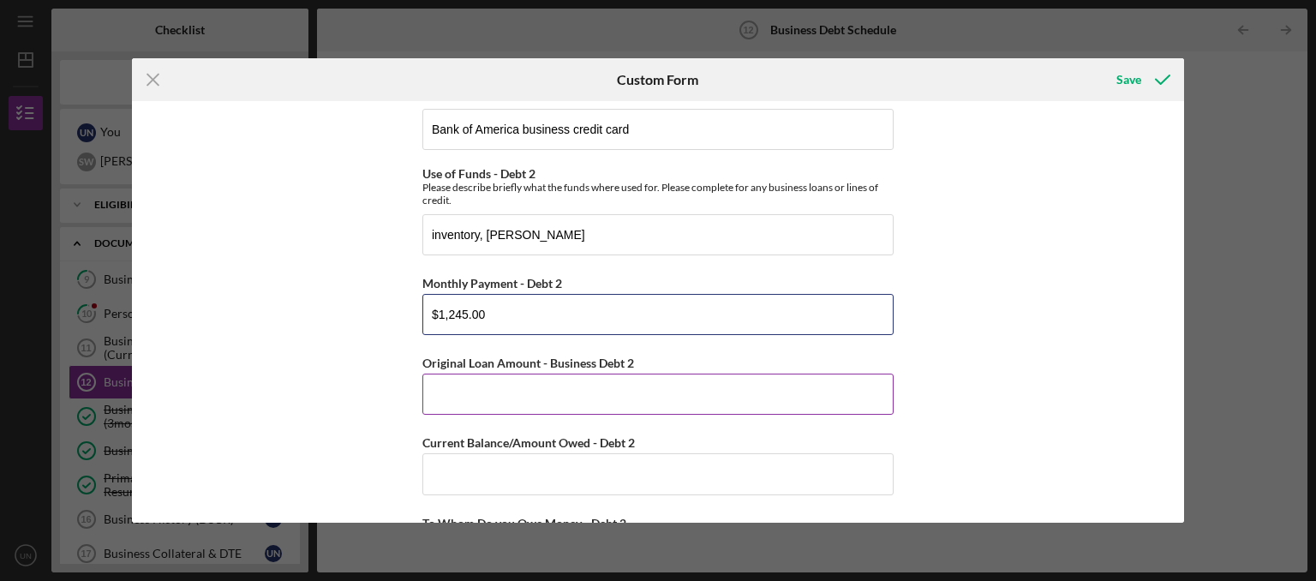
type input "$1,245.00"
click at [544, 395] on input "Original Loan Amount - Business Debt 2" at bounding box center [657, 394] width 471 height 41
click at [457, 453] on div "Current Balance/Amount Owed - Debt 2" at bounding box center [657, 442] width 471 height 21
click at [460, 467] on input "Current Balance/Amount Owed - Debt 2" at bounding box center [657, 473] width 471 height 41
drag, startPoint x: 482, startPoint y: 410, endPoint x: 419, endPoint y: 410, distance: 62.6
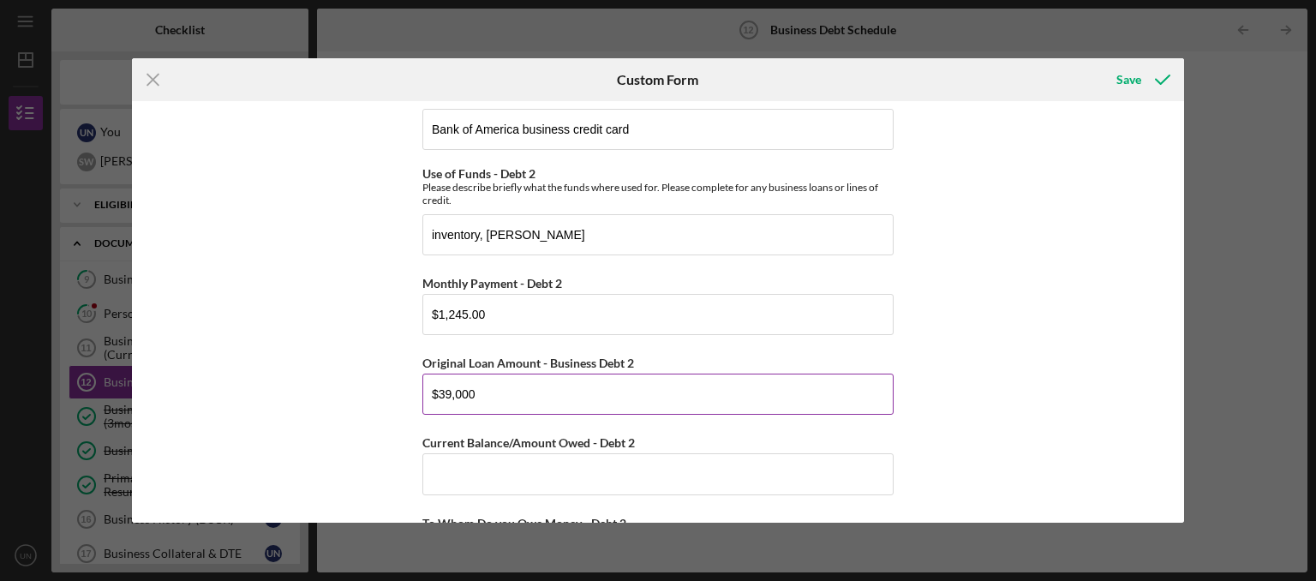
click at [422, 410] on input "$39,000" at bounding box center [657, 394] width 471 height 41
type input "$45,000"
click at [523, 478] on input "Current Balance/Amount Owed - Debt 2" at bounding box center [657, 473] width 471 height 41
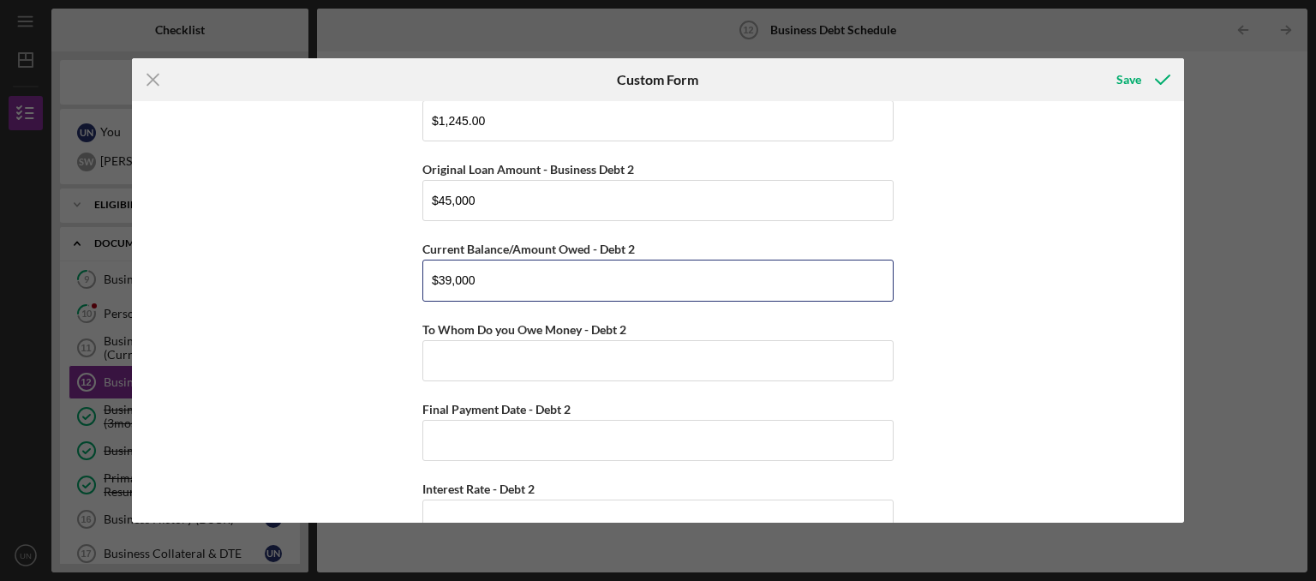
scroll to position [1728, 0]
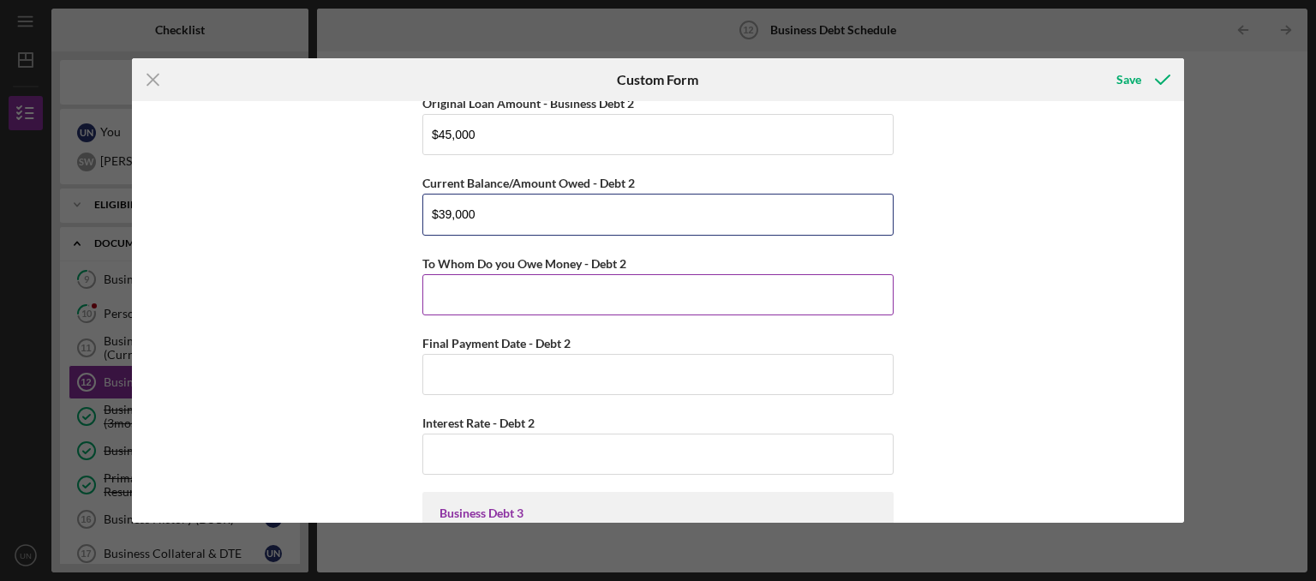
type input "$39,000"
click at [488, 296] on input "To Whom Do you Owe Money - Debt 2" at bounding box center [657, 294] width 471 height 41
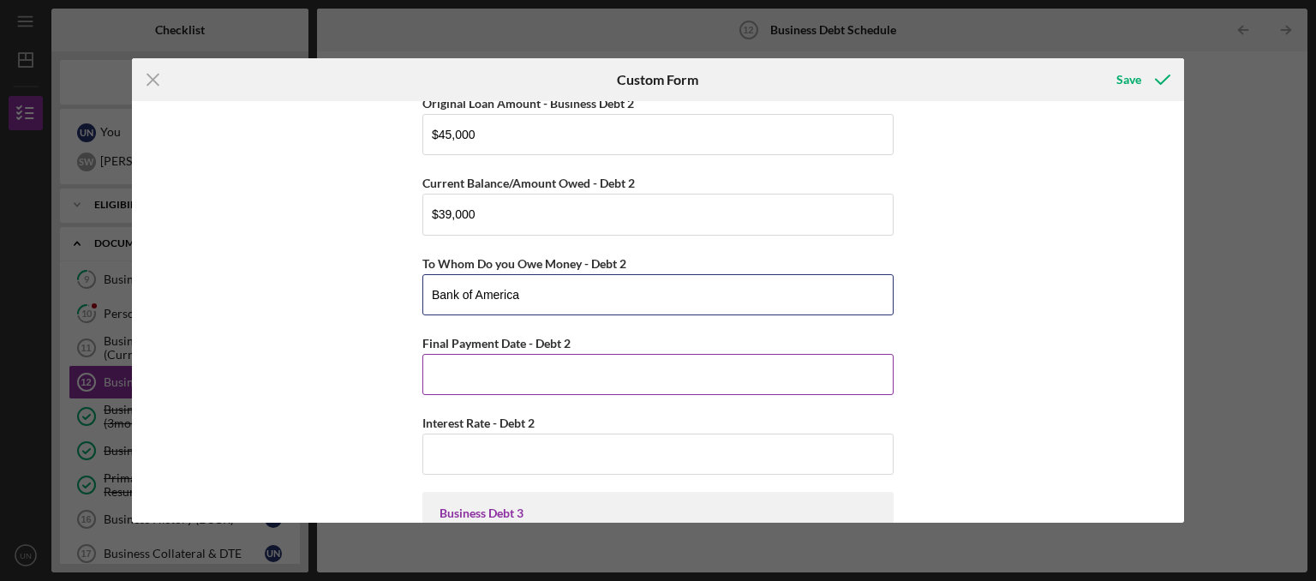
type input "Bank of America"
click at [446, 367] on input "Final Payment Date - Debt 2" at bounding box center [657, 374] width 471 height 41
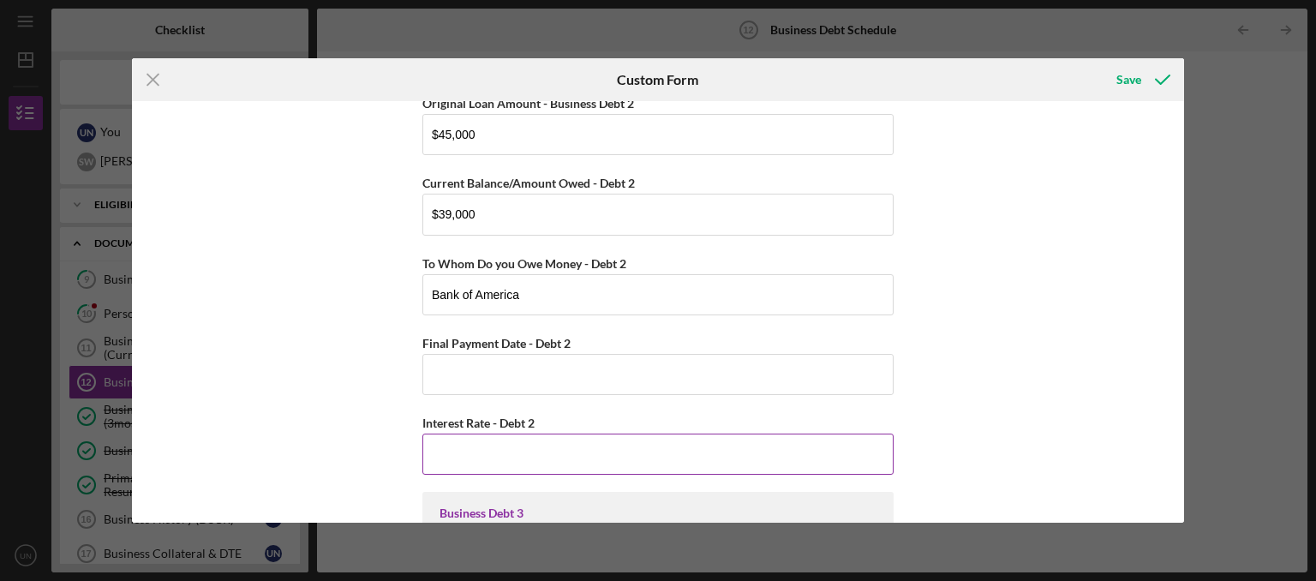
click at [480, 443] on input "Interest Rate - Debt 2" at bounding box center [657, 454] width 471 height 41
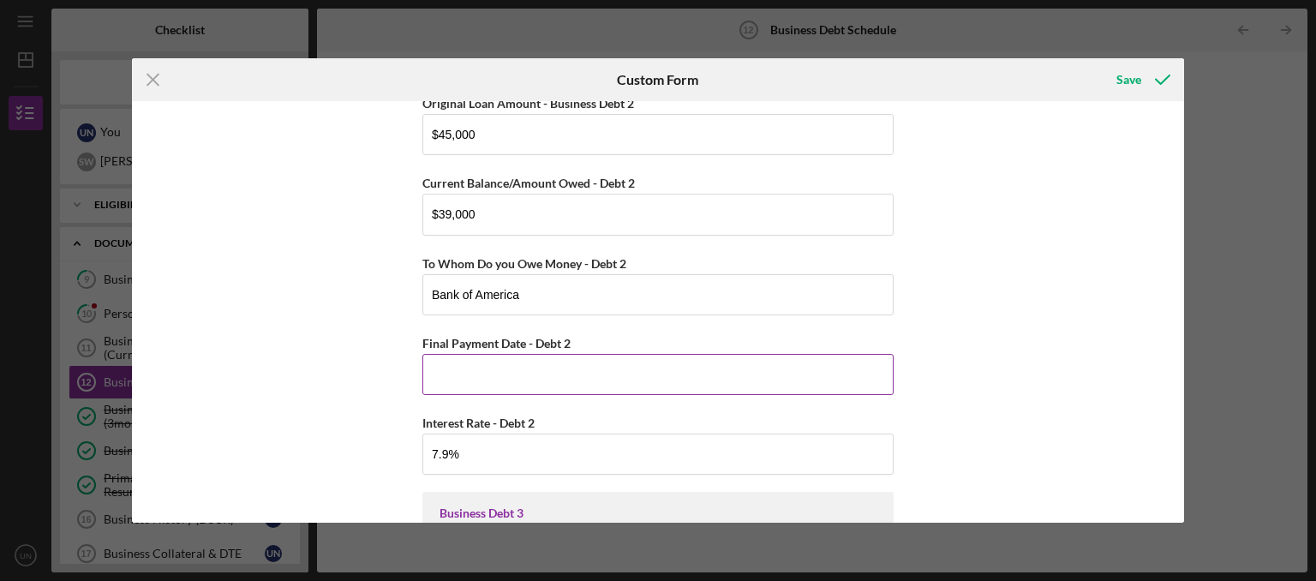
click at [515, 362] on input "Final Payment Date - Debt 2" at bounding box center [657, 374] width 471 height 41
type input "7.90000%"
click at [509, 375] on input "Final Payment Date - Debt 2" at bounding box center [657, 374] width 471 height 41
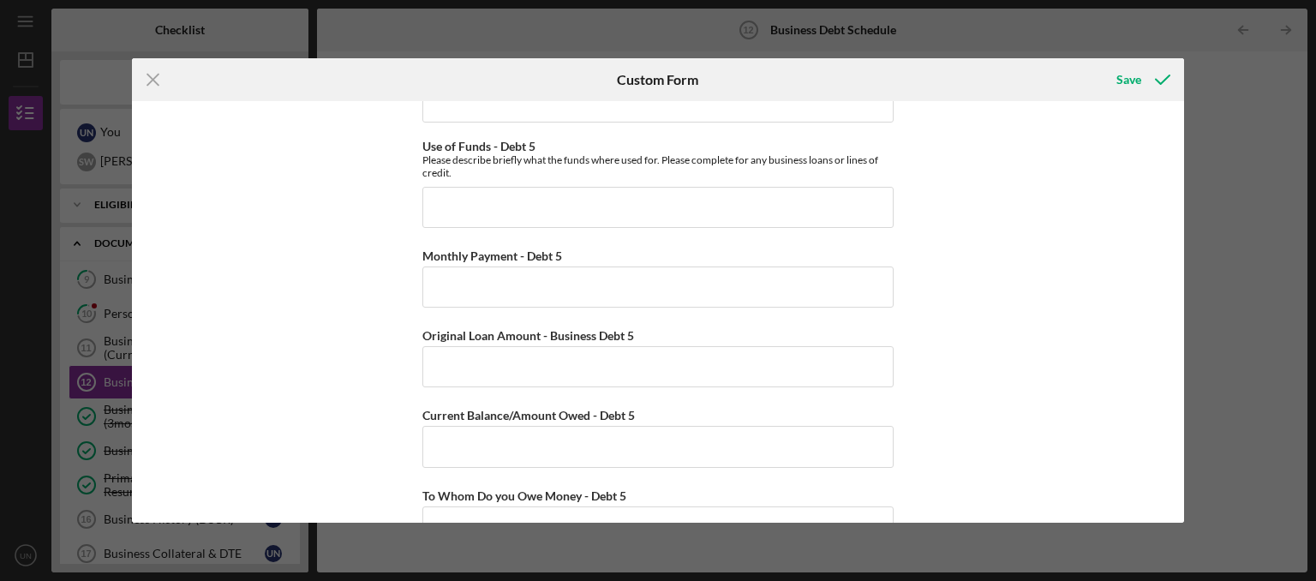
scroll to position [4884, 0]
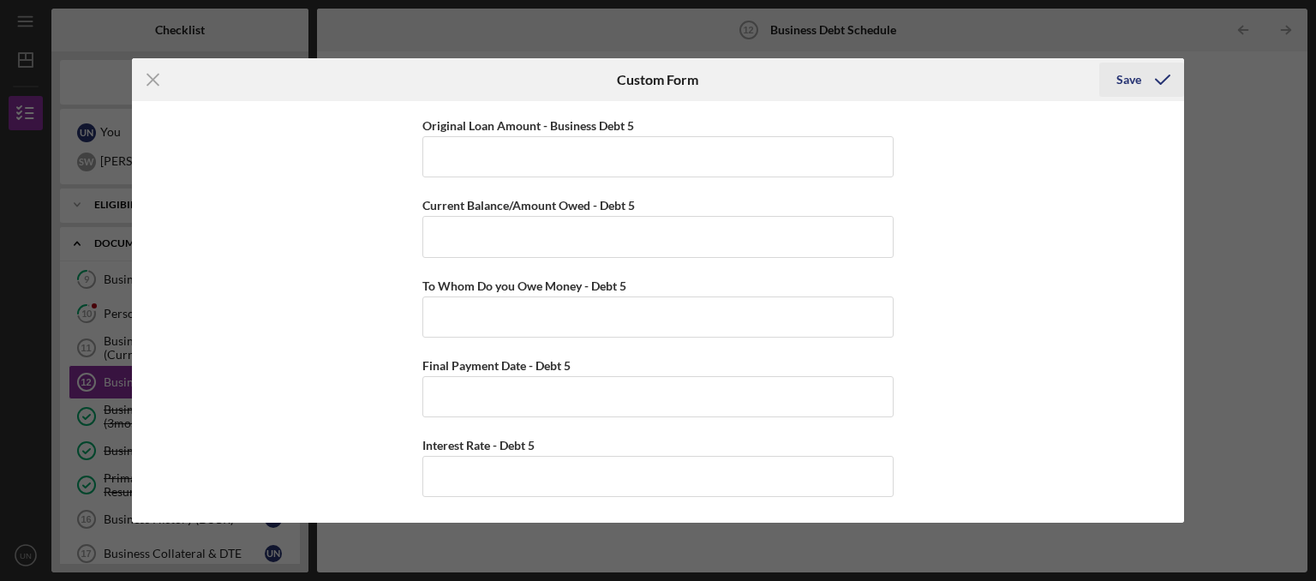
type input "[DATE]"
click at [1145, 78] on icon "submit" at bounding box center [1162, 79] width 43 height 43
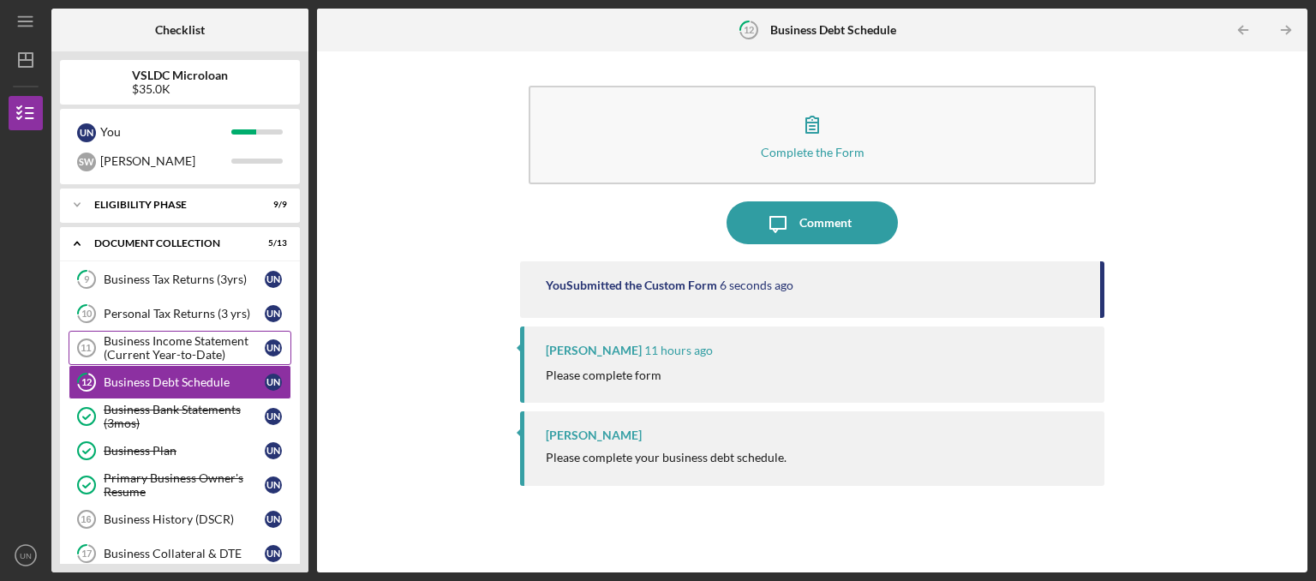
click at [125, 358] on div "Business Income Statement (Current Year-to-Date)" at bounding box center [184, 347] width 161 height 27
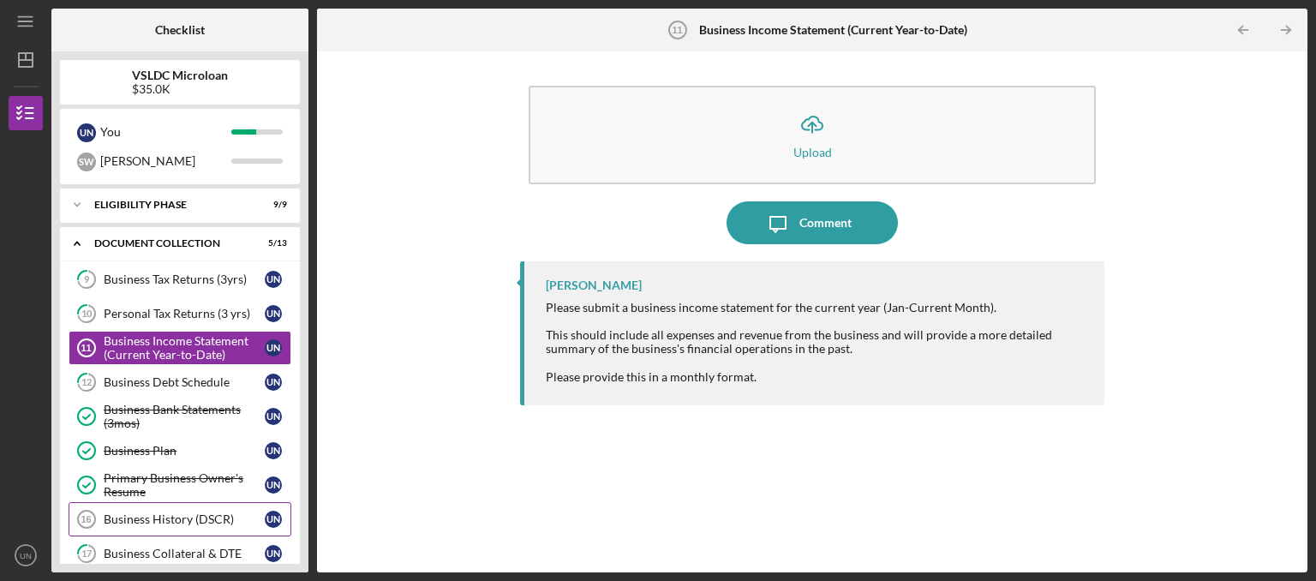
click at [219, 502] on link "Business History (DSCR) 16 Business History (DSCR) U N" at bounding box center [180, 519] width 223 height 34
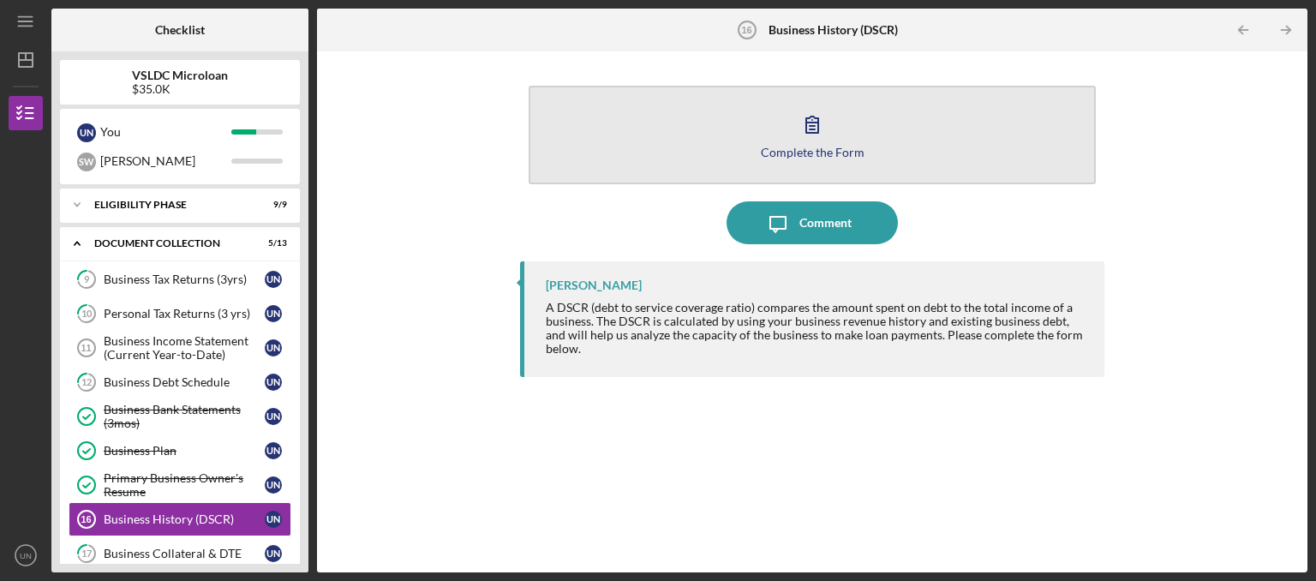
click at [868, 145] on button "Complete the Form Form" at bounding box center [812, 135] width 567 height 99
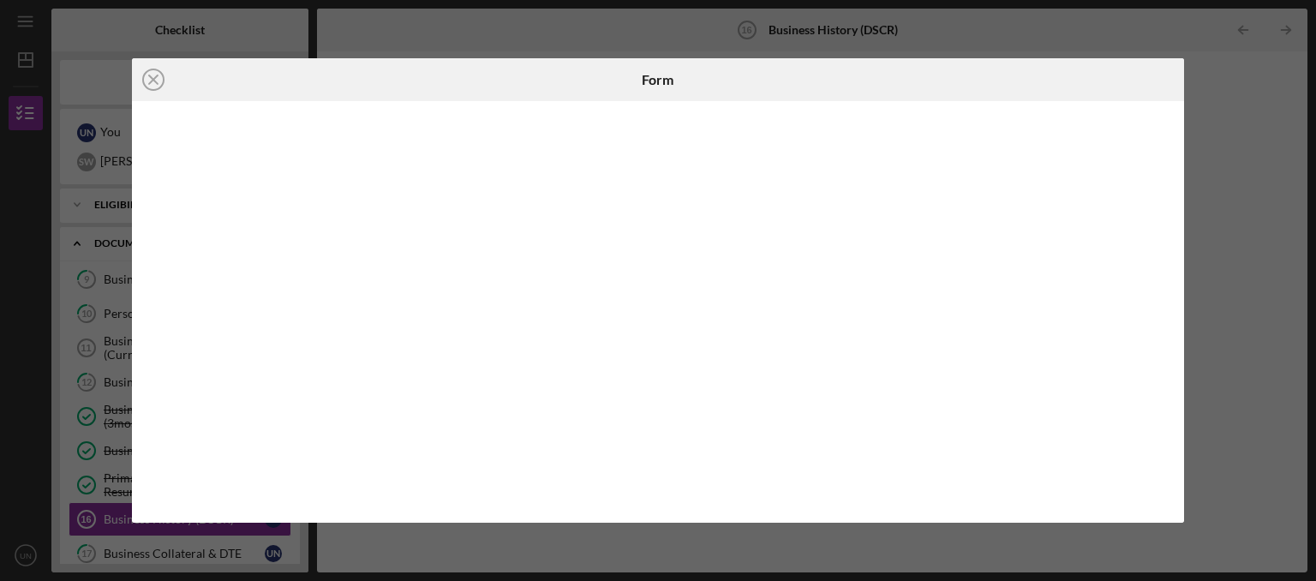
click at [732, 57] on div "Icon/Close Form" at bounding box center [658, 290] width 1316 height 581
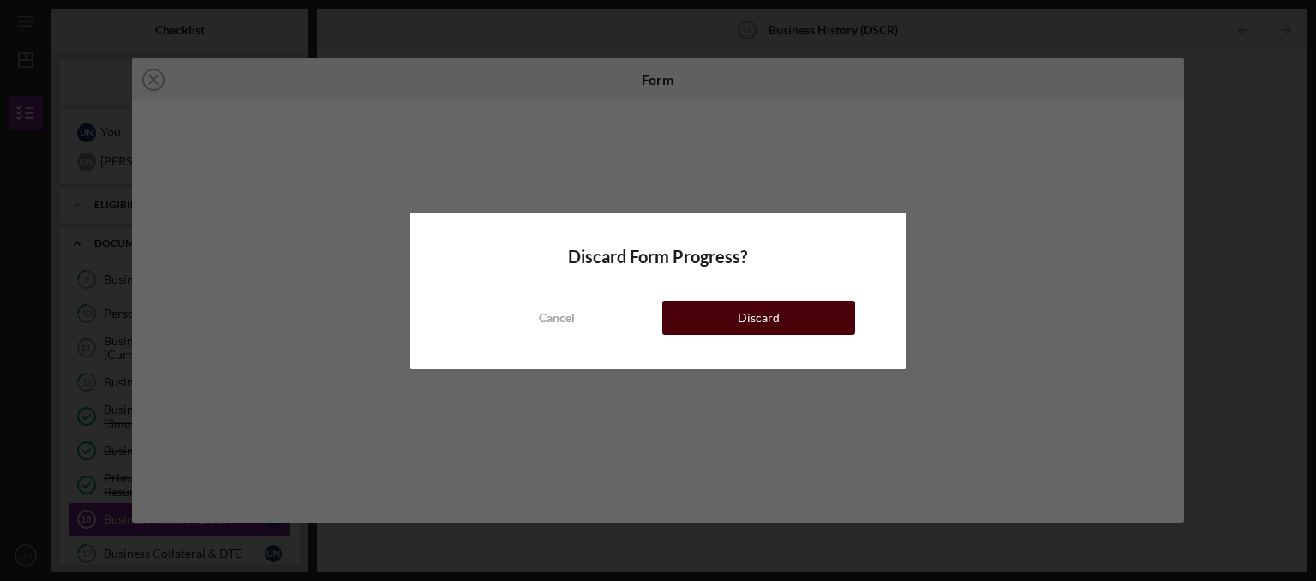
click at [699, 320] on button "Discard" at bounding box center [758, 318] width 193 height 34
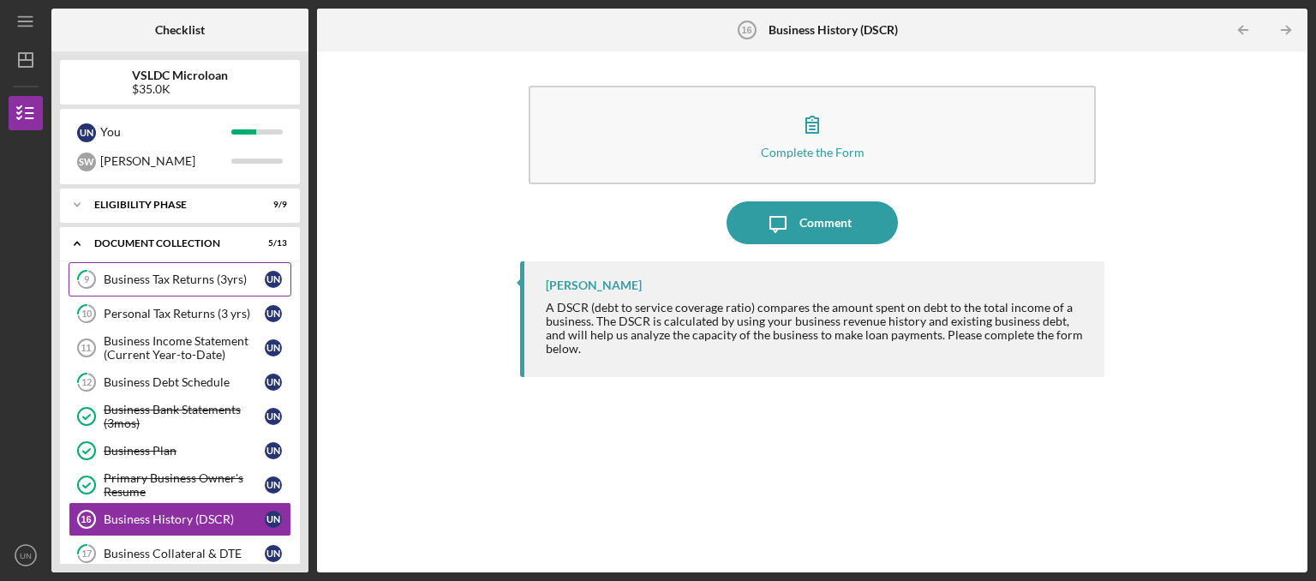
scroll to position [86, 0]
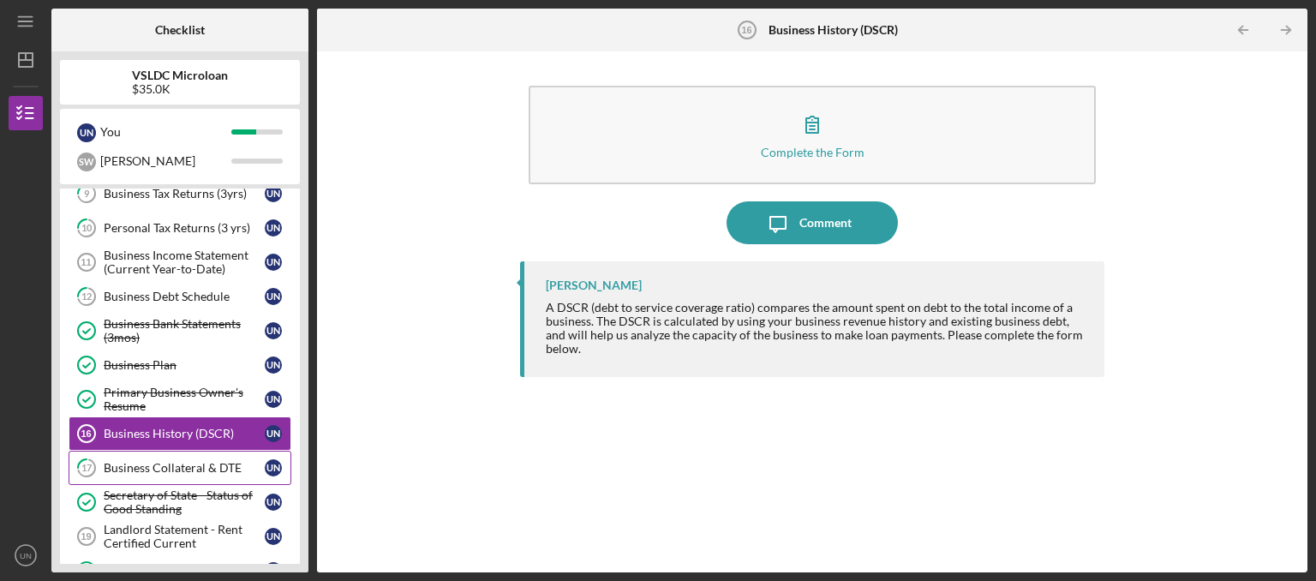
click at [178, 455] on link "17 Business Collateral & DTE U N" at bounding box center [180, 468] width 223 height 34
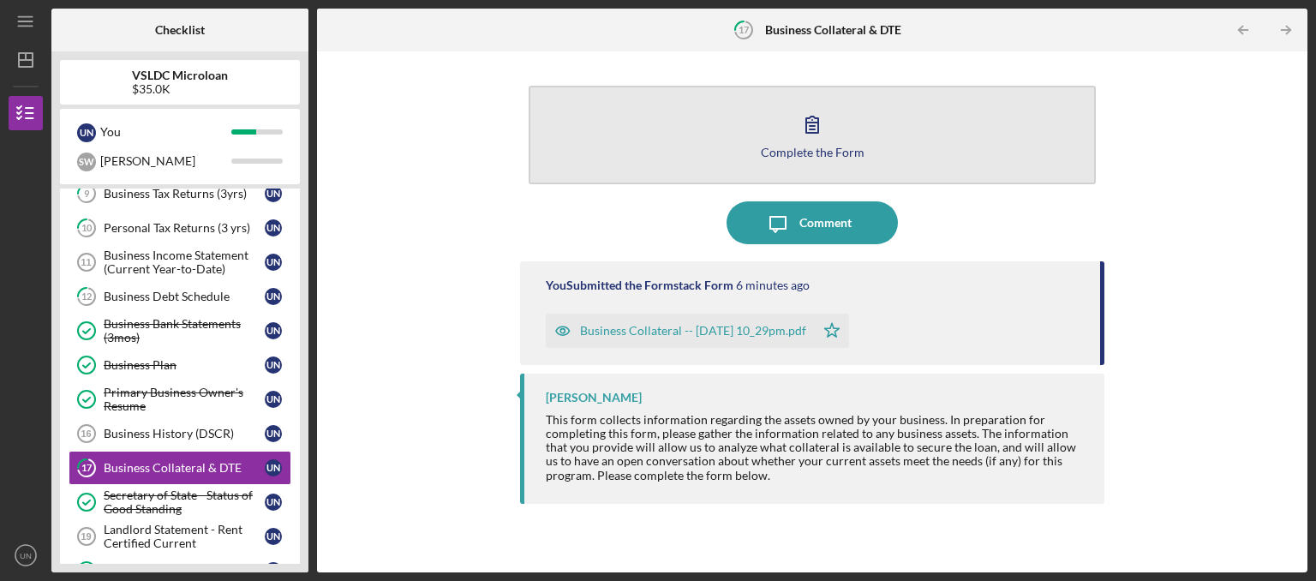
click at [794, 143] on icon "button" at bounding box center [812, 124] width 43 height 43
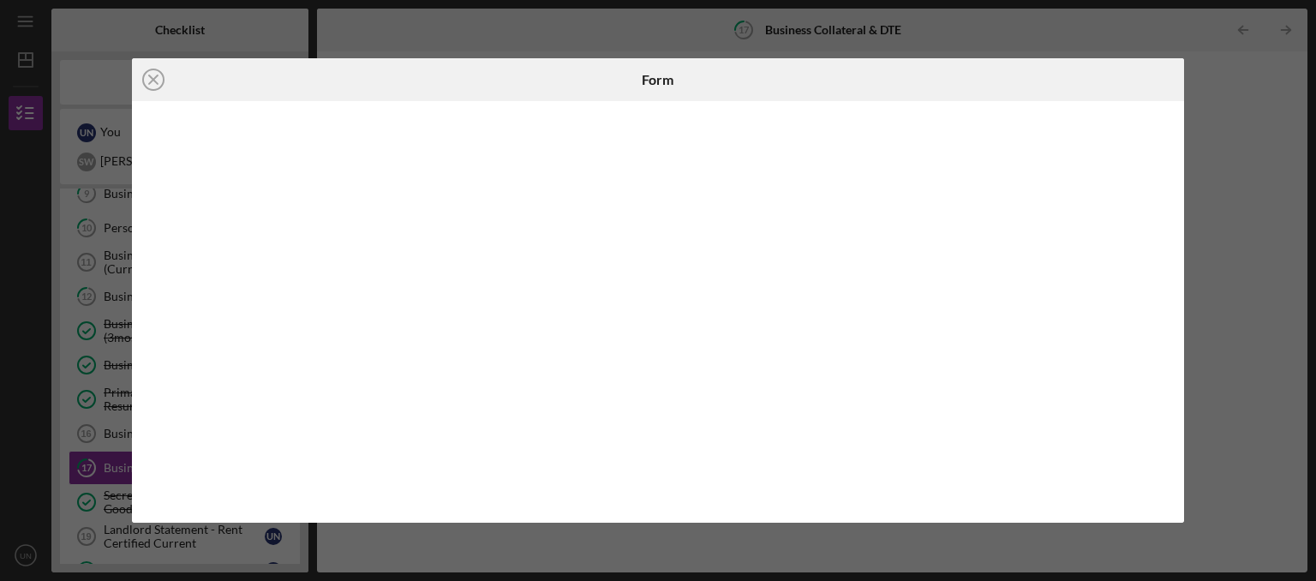
click at [1113, 27] on div "Icon/Close Form" at bounding box center [658, 290] width 1316 height 581
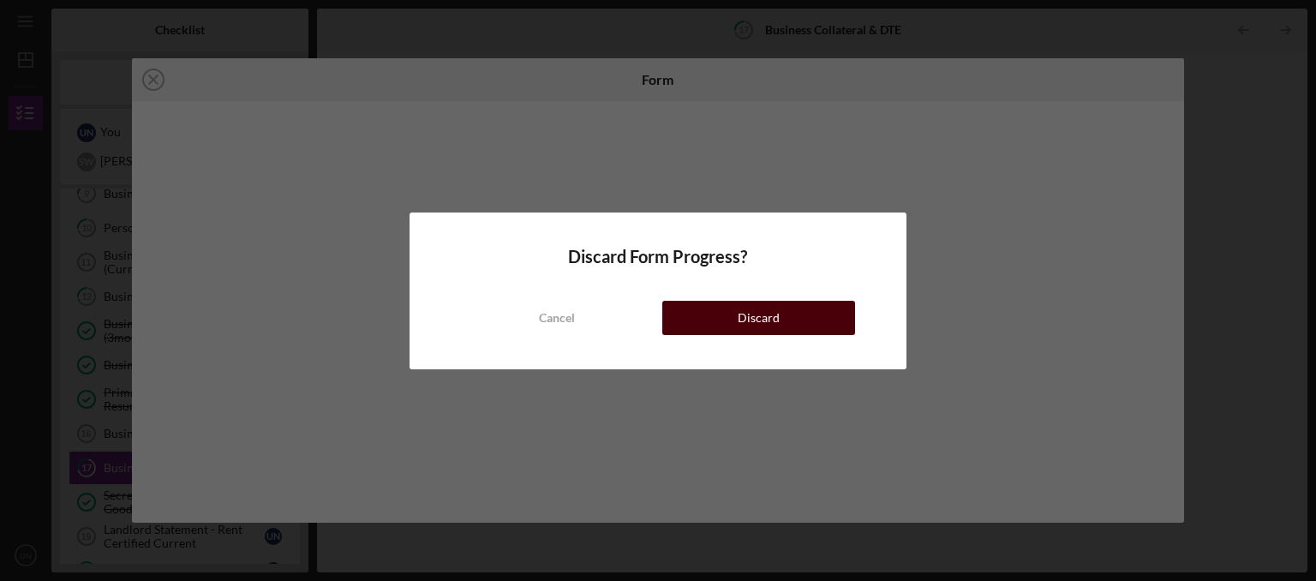
click at [780, 319] on button "Discard" at bounding box center [758, 318] width 193 height 34
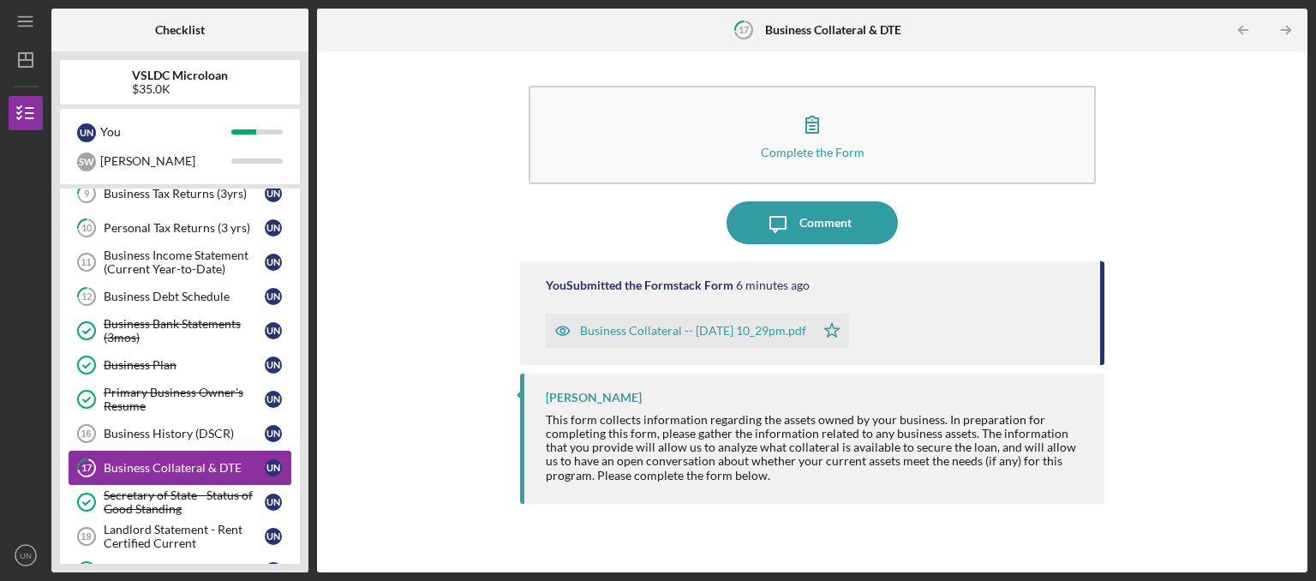
scroll to position [172, 0]
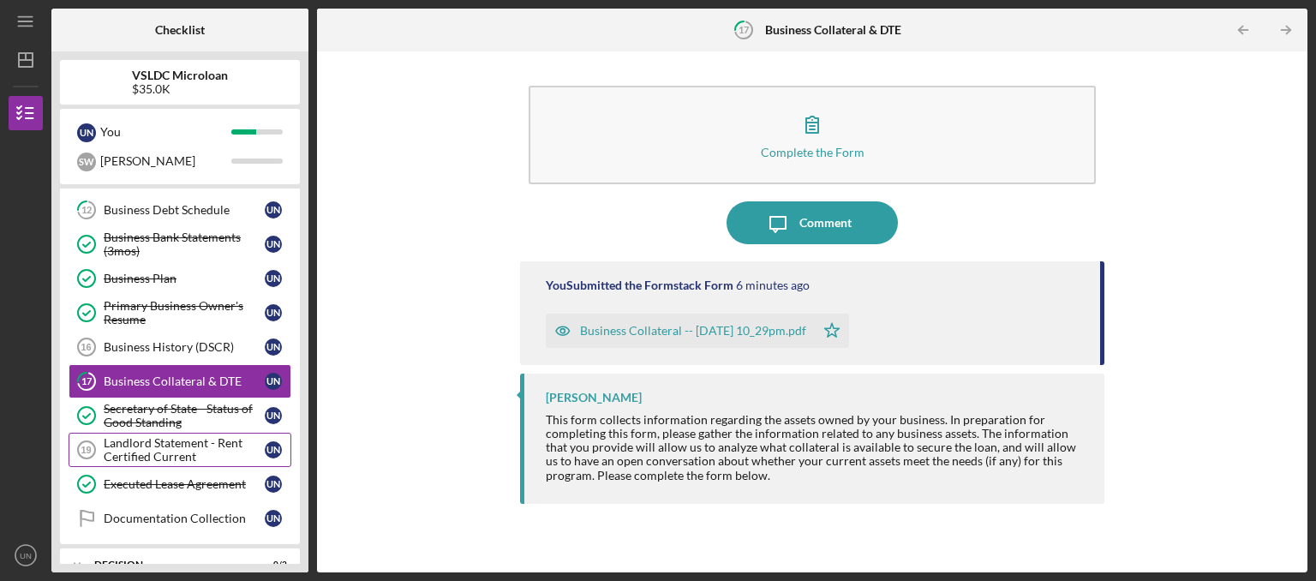
click at [154, 454] on div "Landlord Statement - Rent Certified Current" at bounding box center [184, 449] width 161 height 27
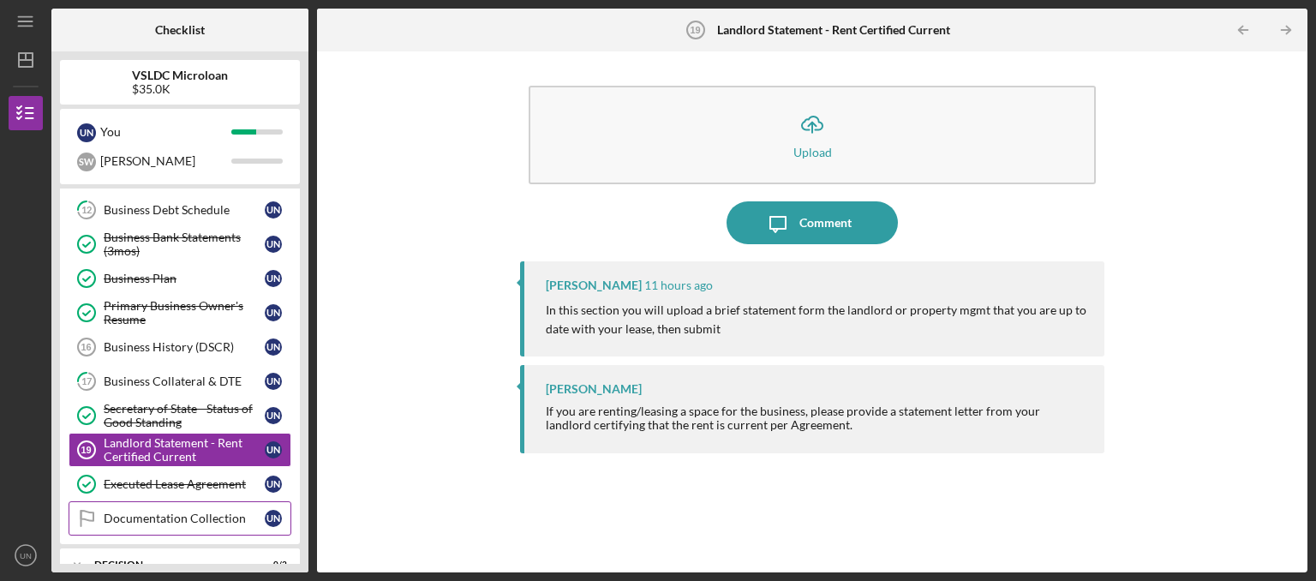
click at [168, 519] on div "Documentation Collection" at bounding box center [184, 519] width 161 height 14
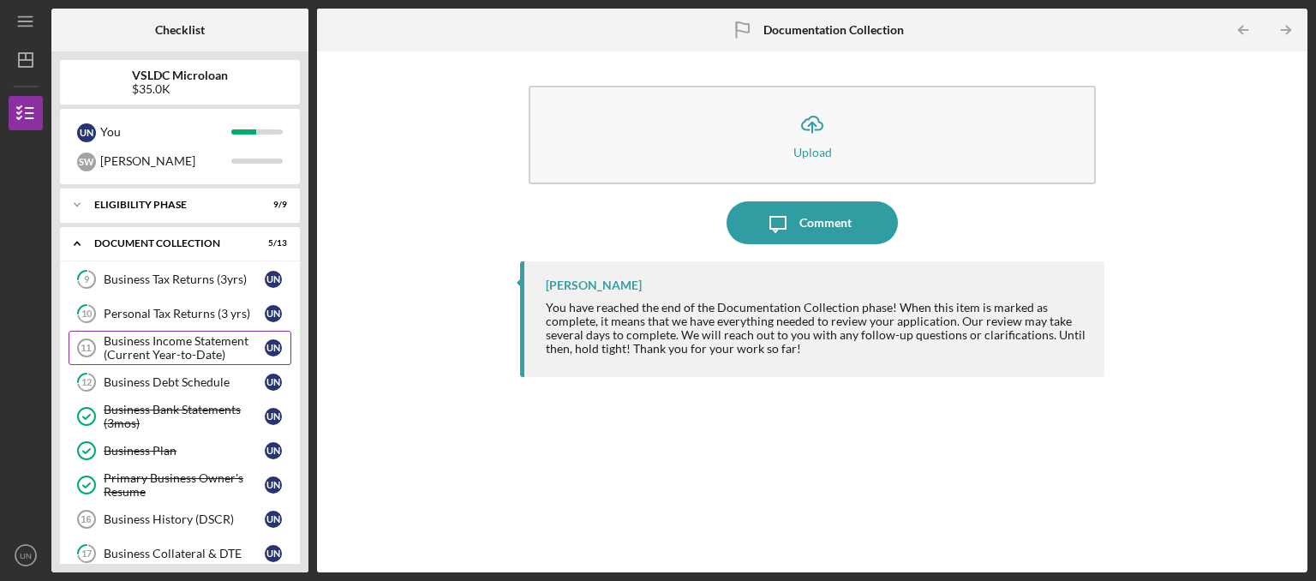
click at [213, 338] on div "Business Income Statement (Current Year-to-Date)" at bounding box center [184, 347] width 161 height 27
